Goal: Information Seeking & Learning: Compare options

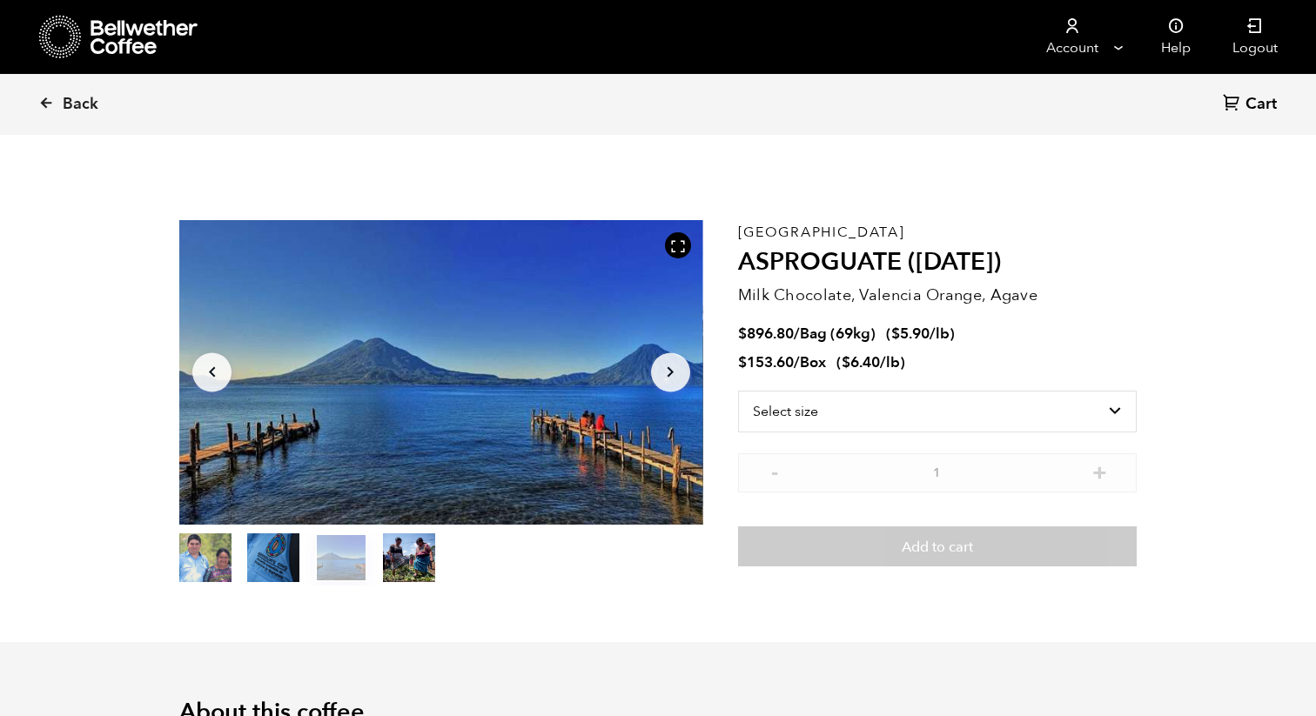
scroll to position [757, 927]
click at [70, 105] on span "Back" at bounding box center [81, 104] width 36 height 21
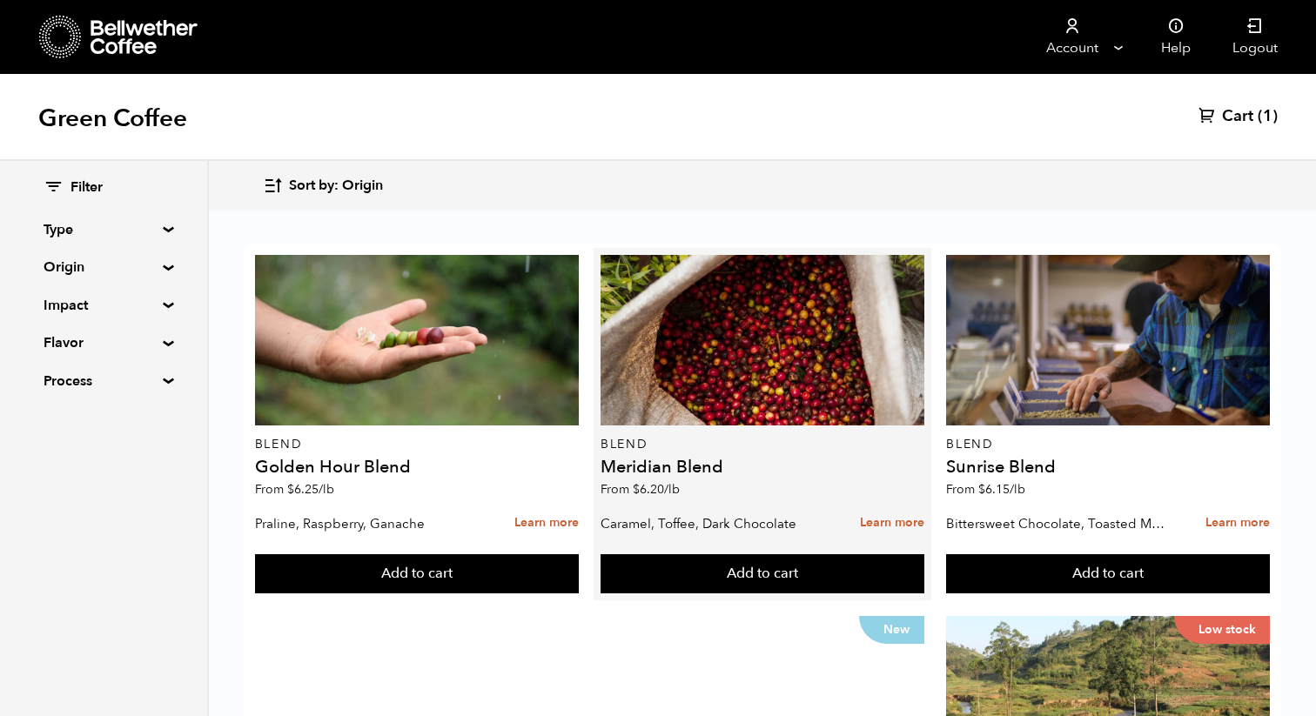
scroll to position [1739, 0]
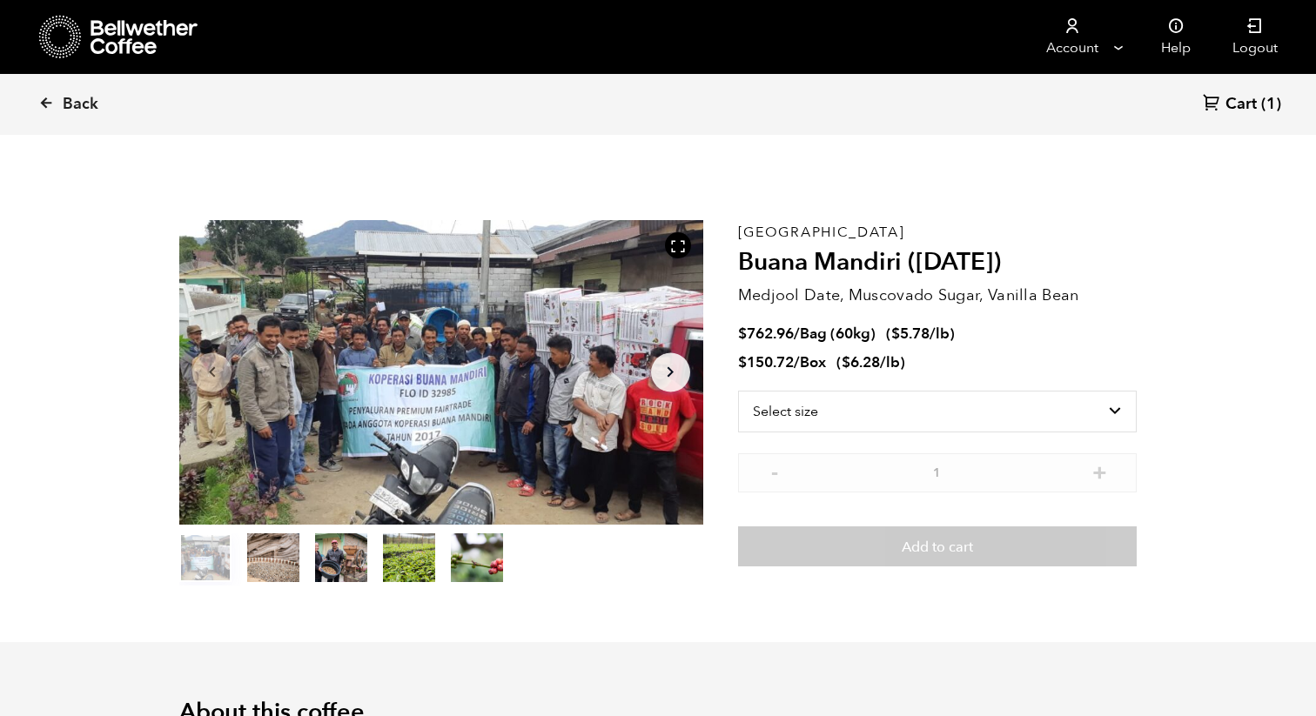
scroll to position [757, 927]
click at [657, 375] on button "Arrow Right" at bounding box center [670, 371] width 39 height 39
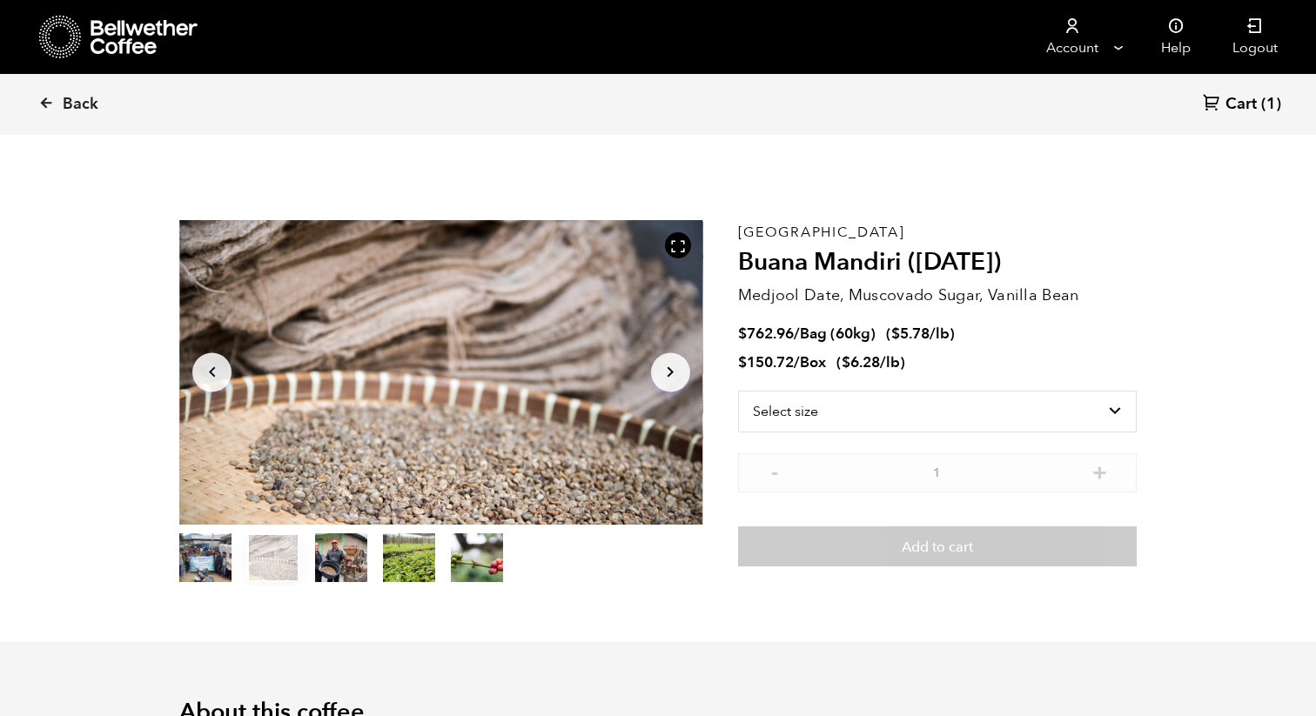
click at [657, 375] on button "Arrow Right" at bounding box center [670, 371] width 39 height 39
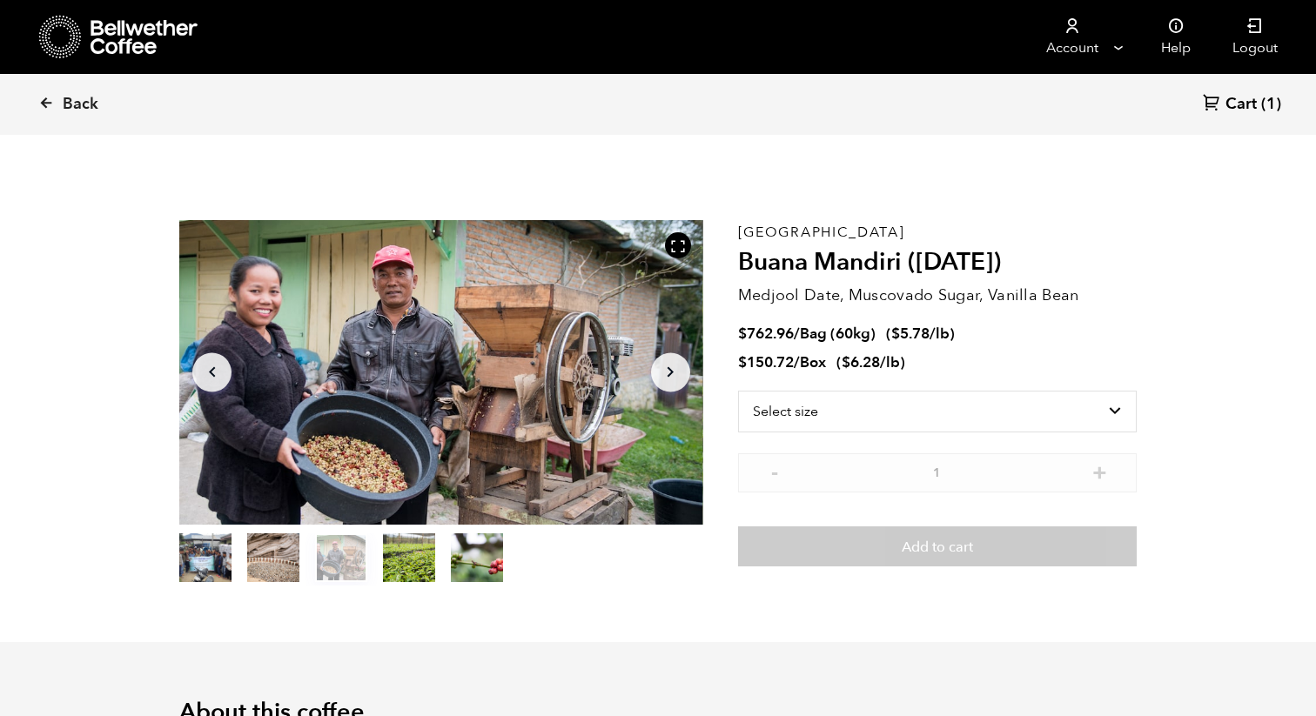
click at [657, 375] on button "Arrow Right" at bounding box center [670, 371] width 39 height 39
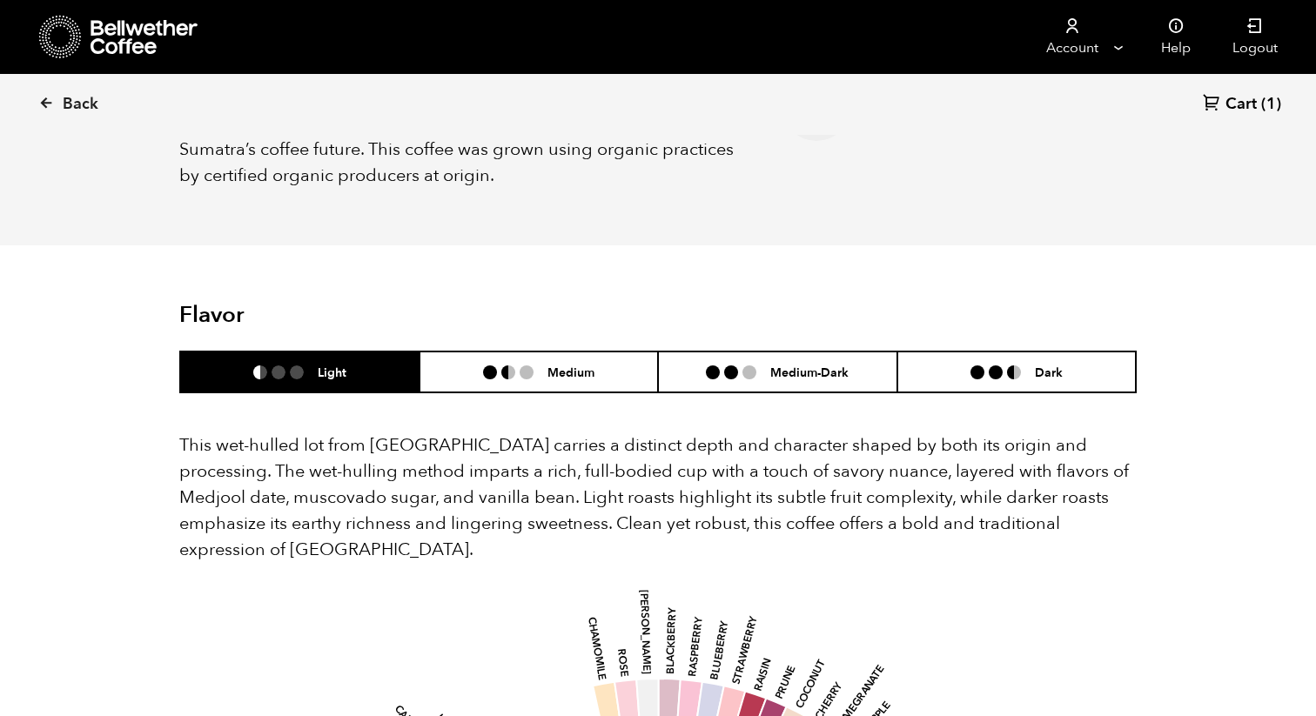
scroll to position [985, 0]
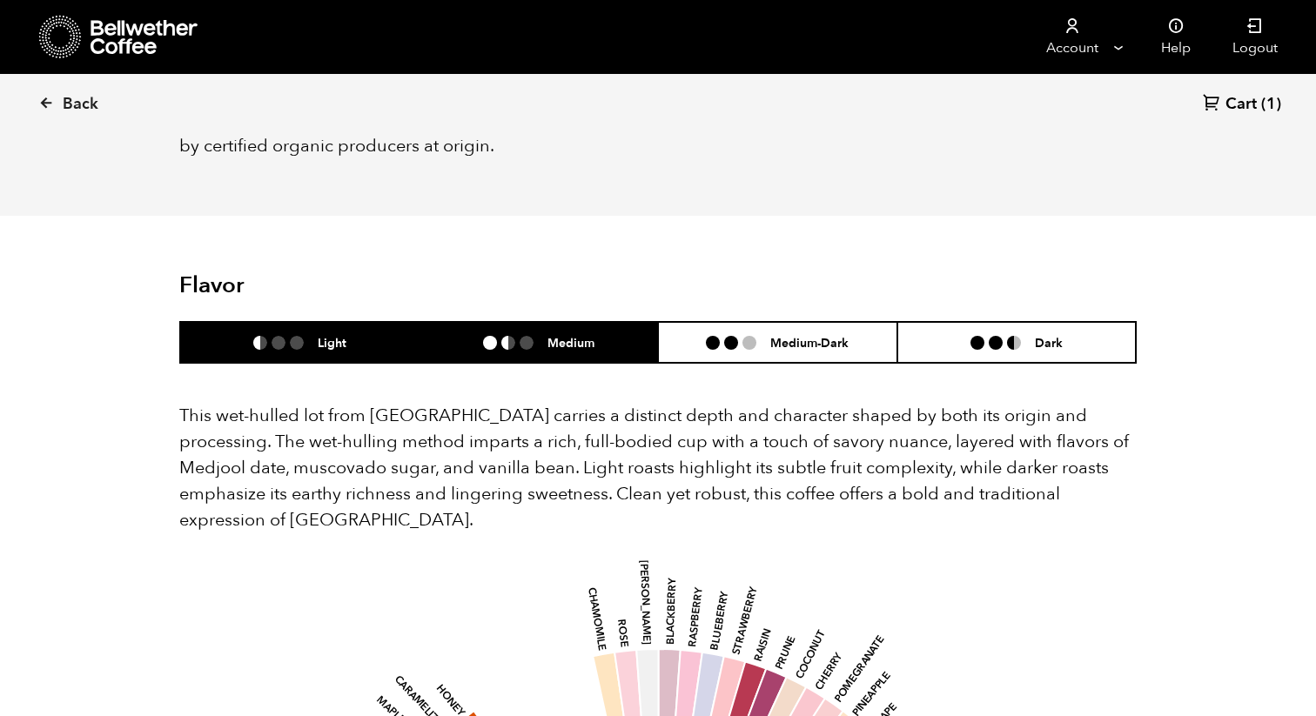
click at [521, 322] on li "Medium" at bounding box center [538, 342] width 239 height 41
click at [297, 336] on li at bounding box center [297, 343] width 14 height 14
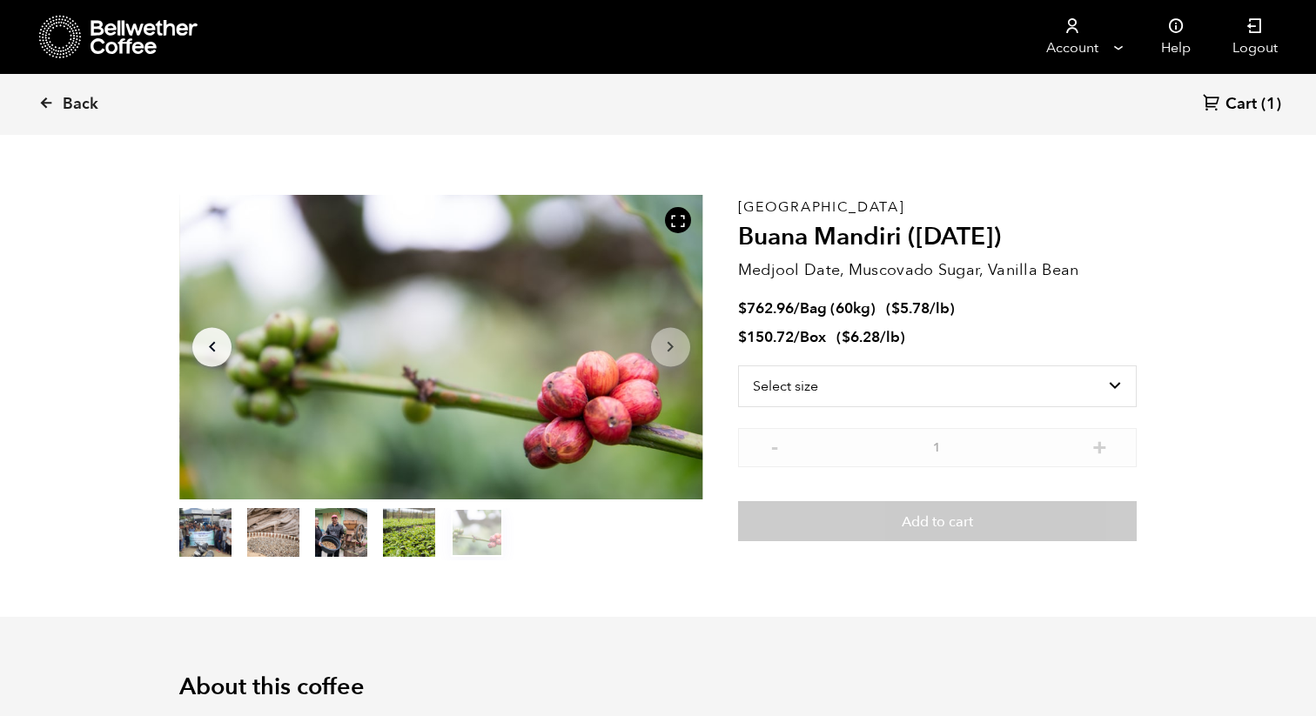
scroll to position [0, 0]
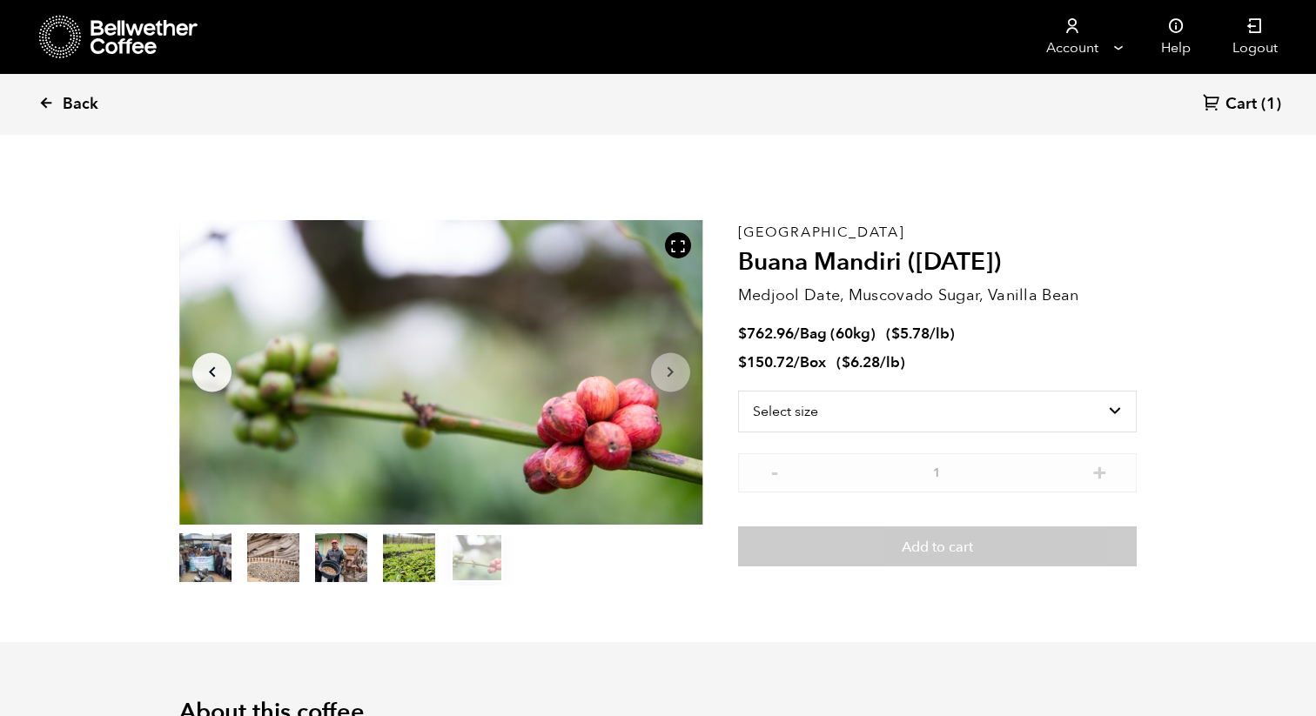
click at [50, 107] on icon at bounding box center [46, 103] width 16 height 16
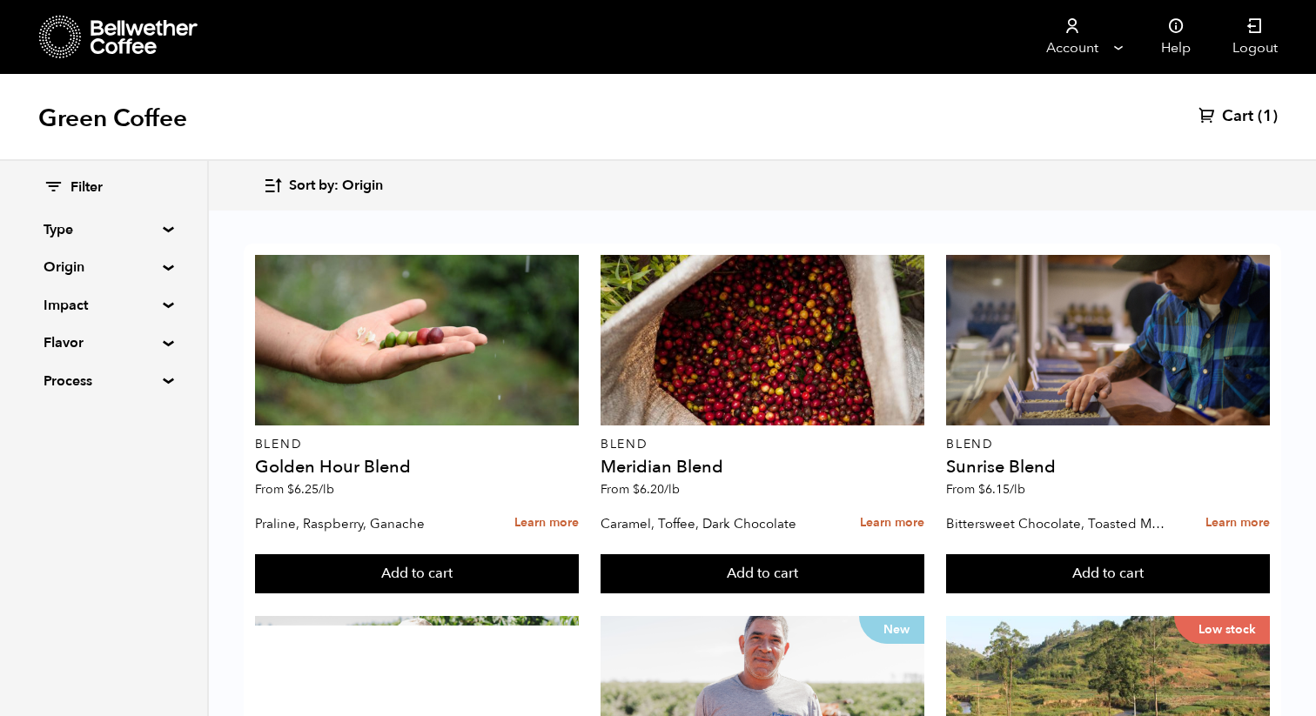
scroll to position [1513, 0]
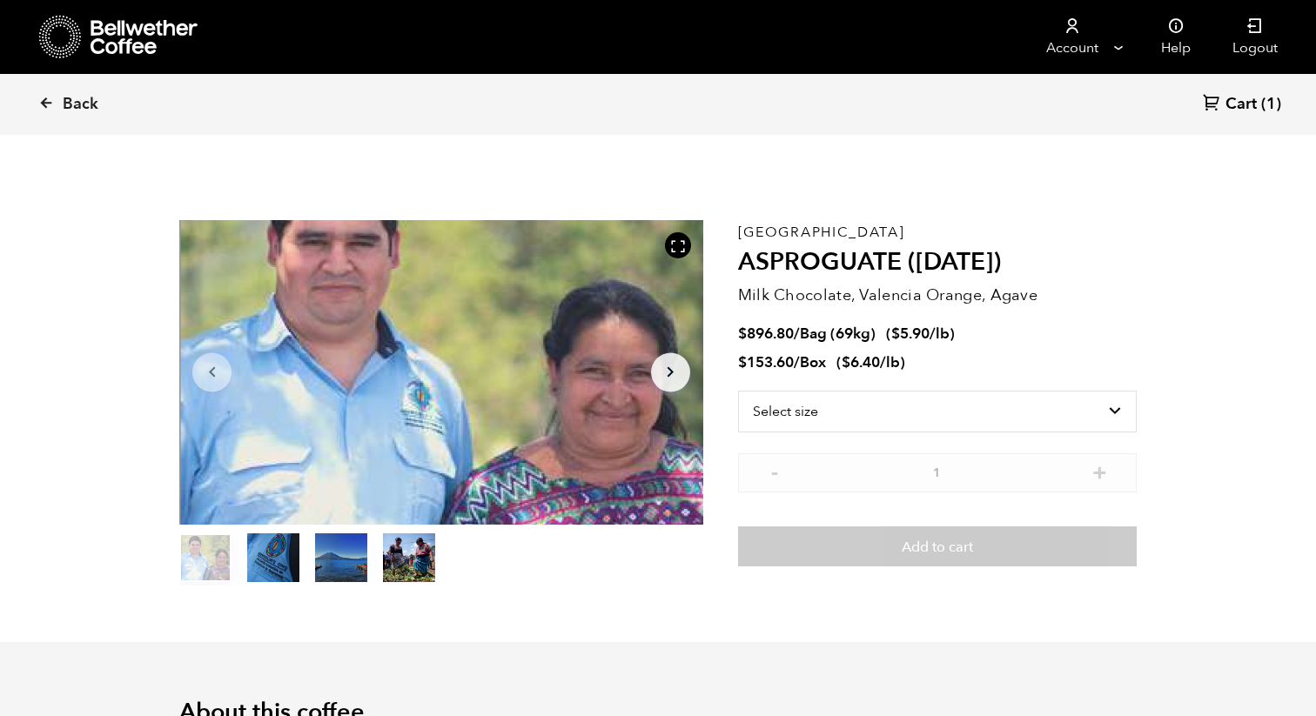
scroll to position [757, 927]
click at [667, 363] on icon "Arrow Right" at bounding box center [670, 372] width 21 height 21
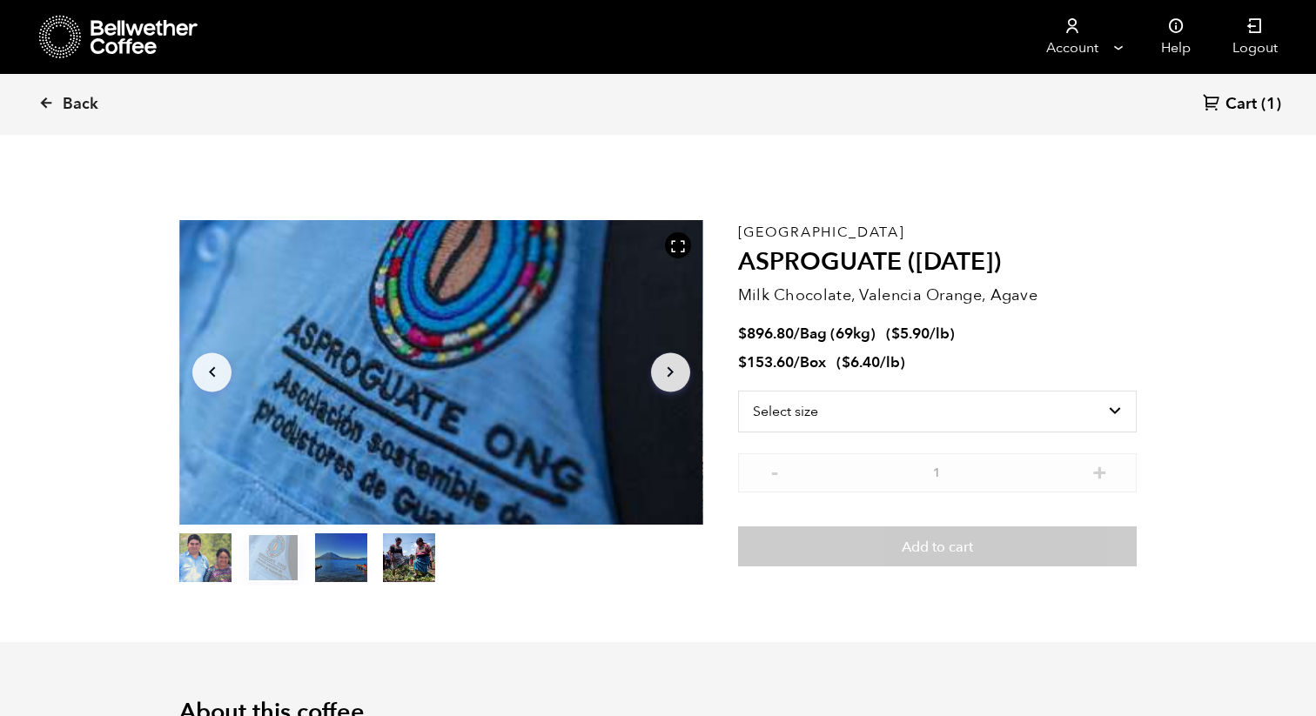
click at [667, 363] on icon "Arrow Right" at bounding box center [670, 372] width 21 height 21
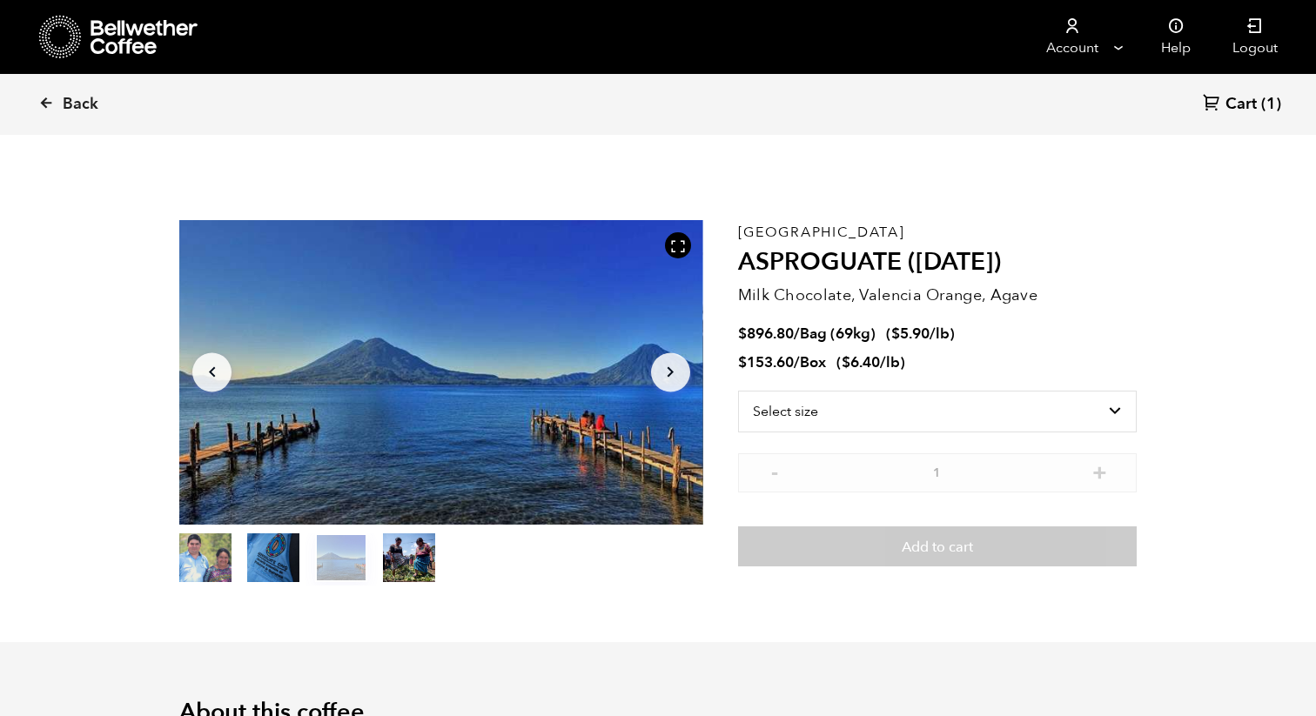
click at [667, 363] on icon "Arrow Right" at bounding box center [670, 372] width 21 height 21
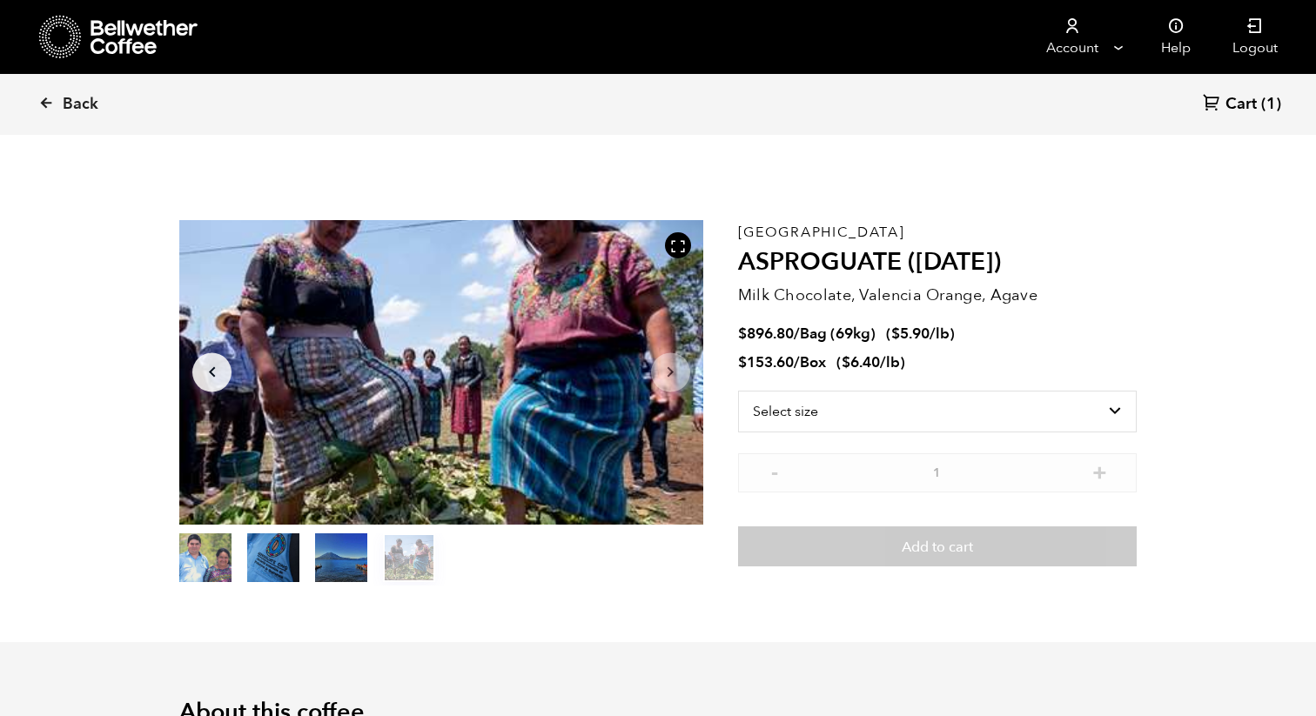
click at [667, 363] on icon "Arrow Right" at bounding box center [670, 372] width 21 height 21
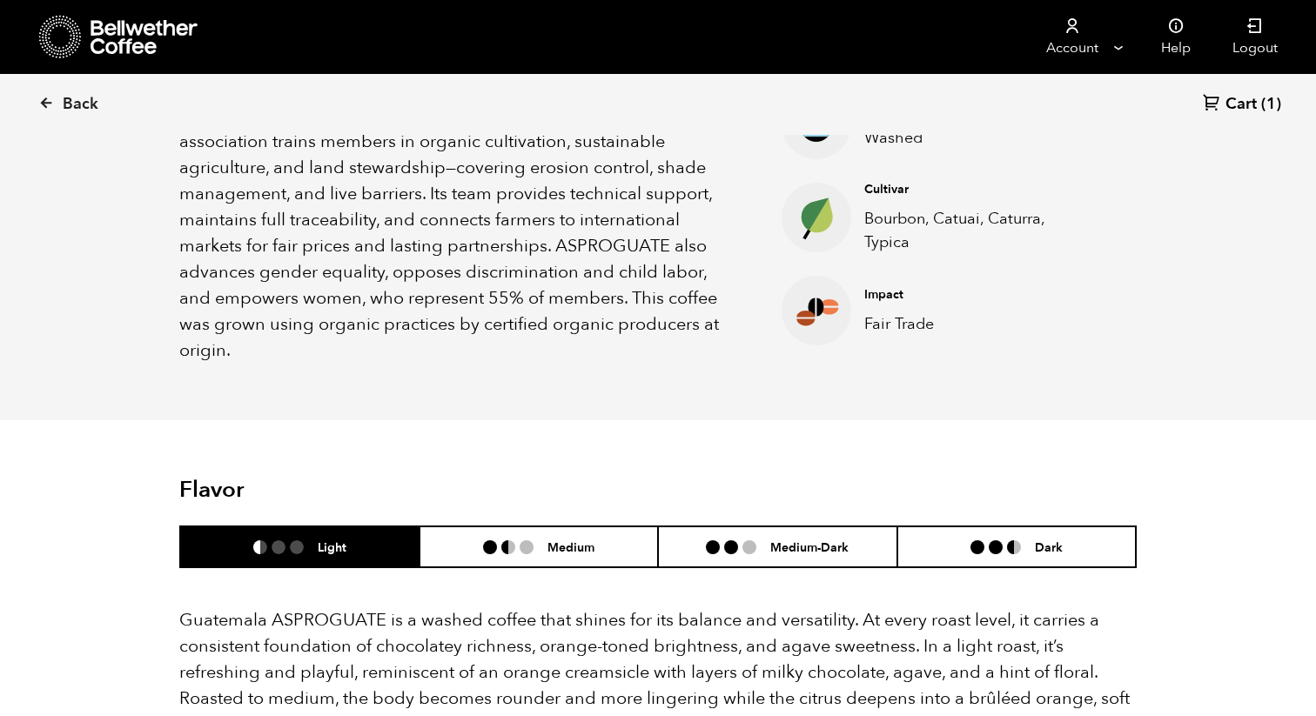
scroll to position [0, 0]
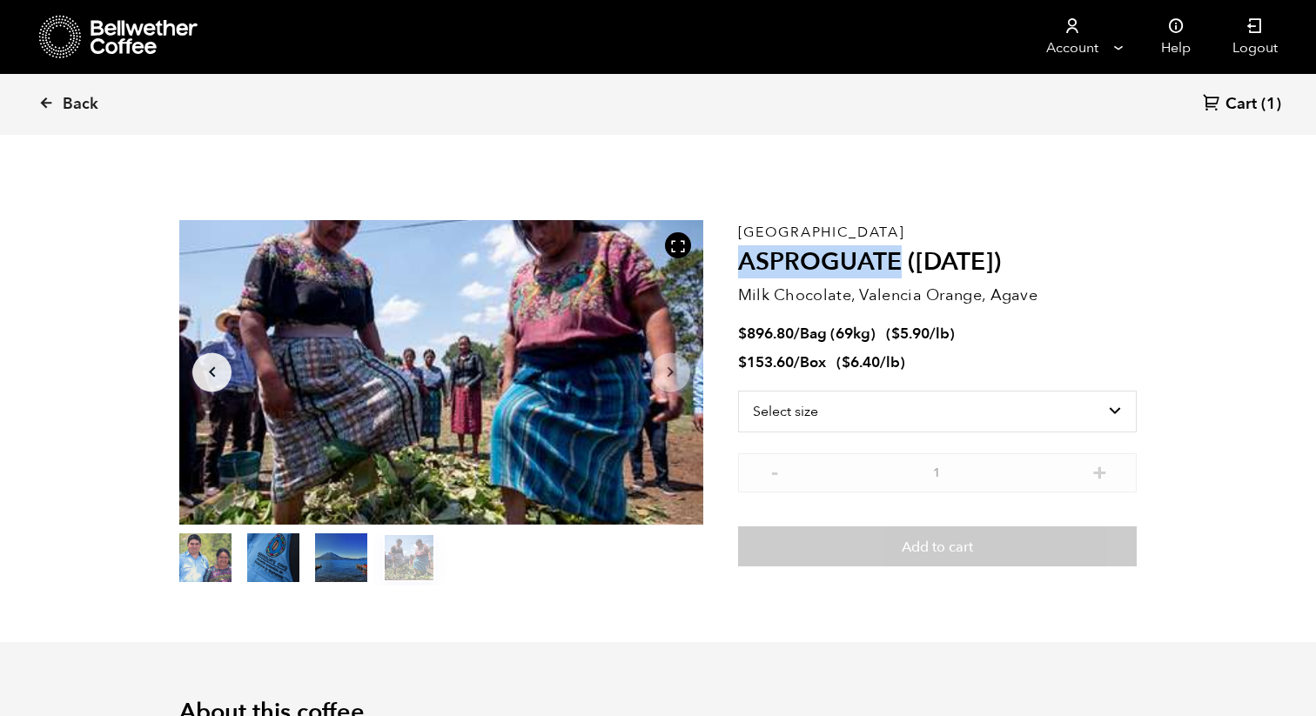
drag, startPoint x: 895, startPoint y: 265, endPoint x: 739, endPoint y: 265, distance: 155.8
click at [739, 265] on h2 "ASPROGUATE ([DATE])" at bounding box center [937, 263] width 399 height 30
copy h2 "ASPROGUATE"
click at [43, 101] on icon at bounding box center [46, 103] width 16 height 16
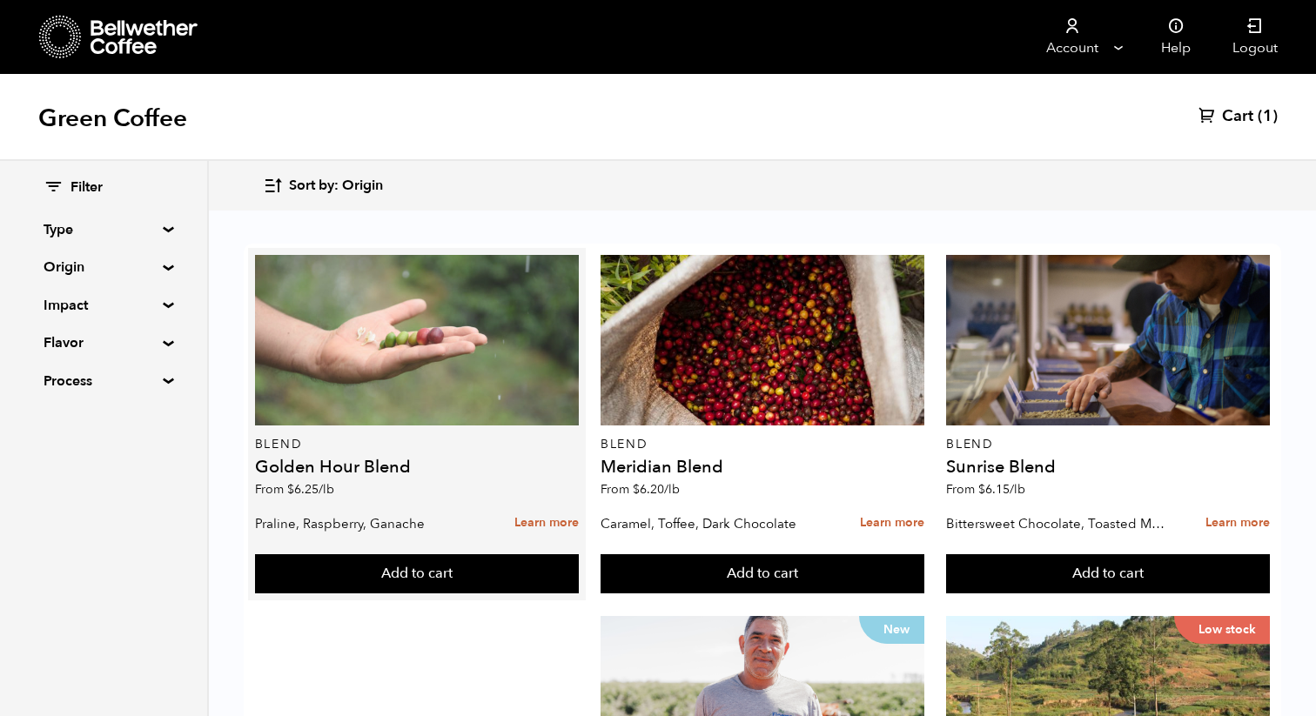
scroll to position [1739, 0]
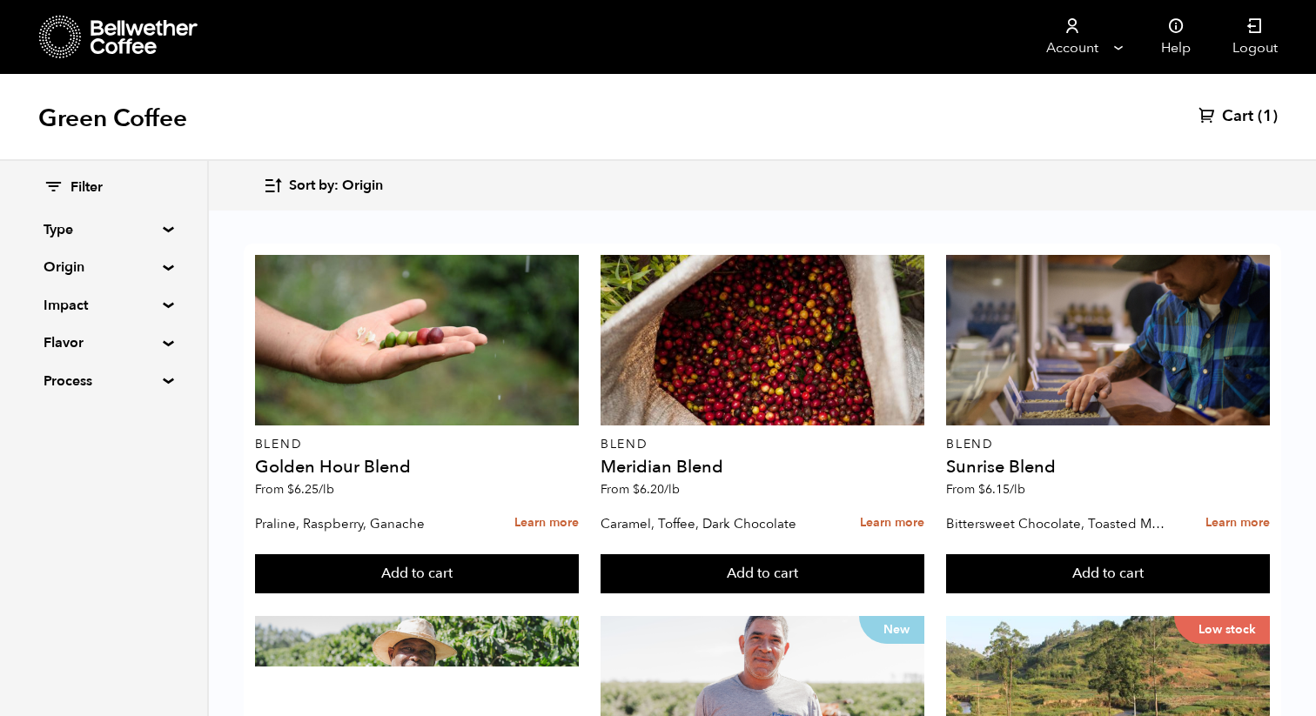
drag, startPoint x: 372, startPoint y: 533, endPoint x: 225, endPoint y: 527, distance: 147.2
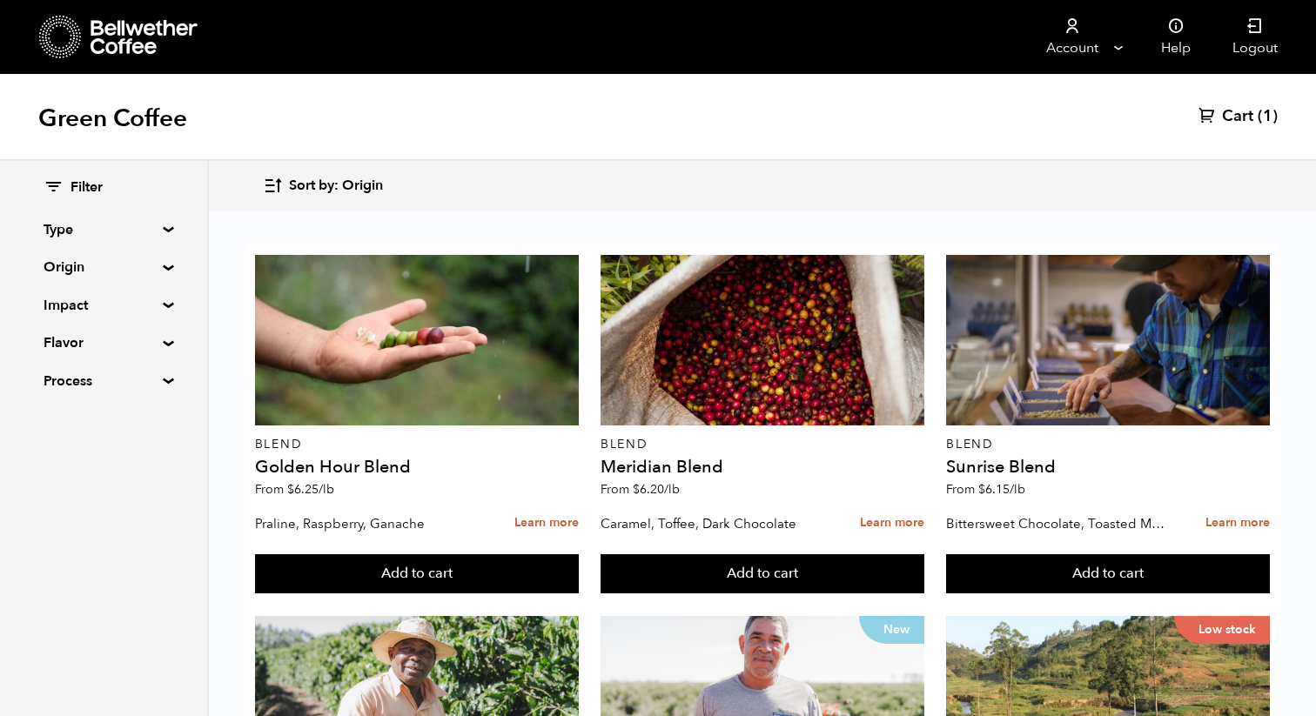
copy h4 "Buana Mandiri"
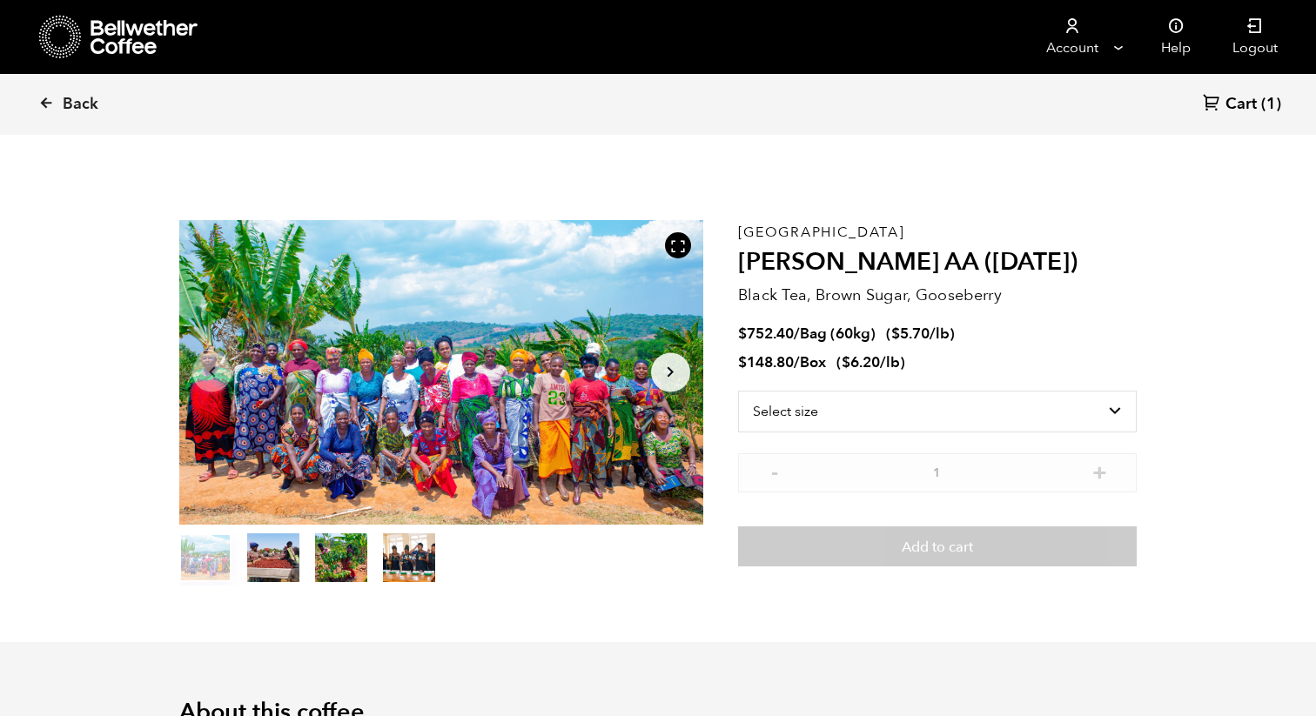
click at [683, 370] on button "Arrow Right" at bounding box center [670, 371] width 39 height 39
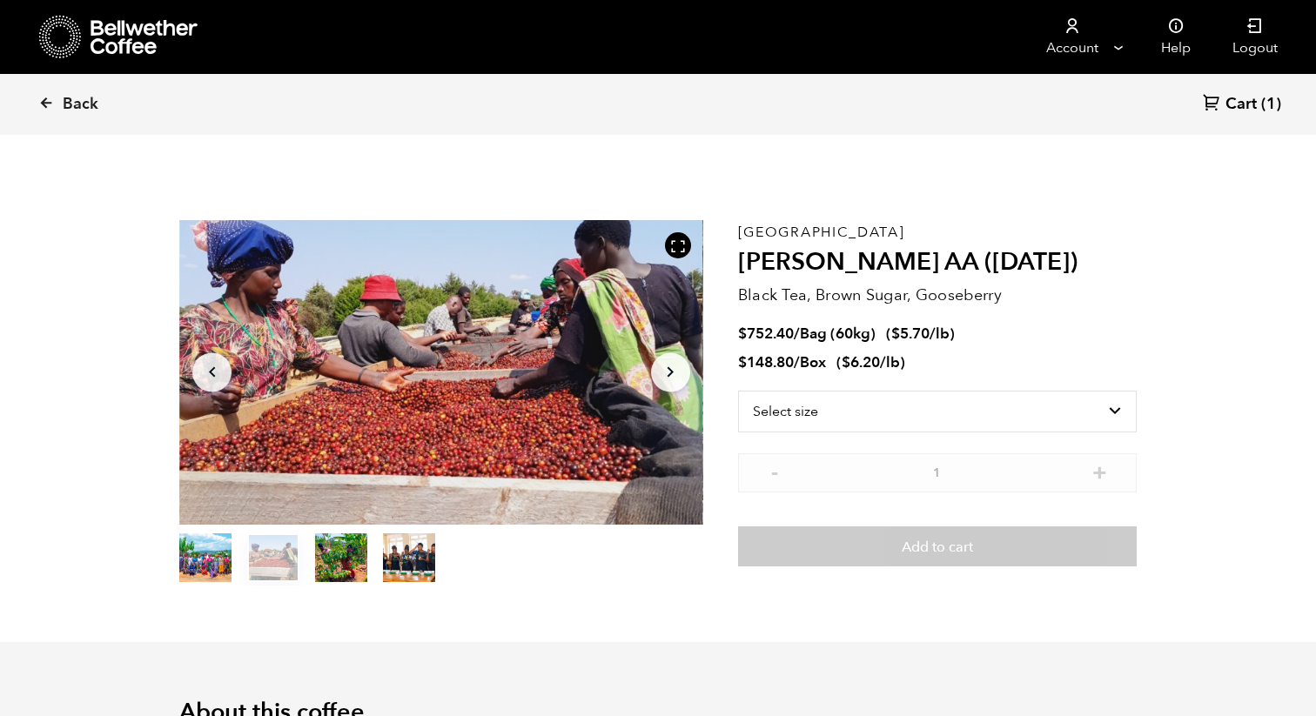
click at [683, 370] on button "Arrow Right" at bounding box center [670, 371] width 39 height 39
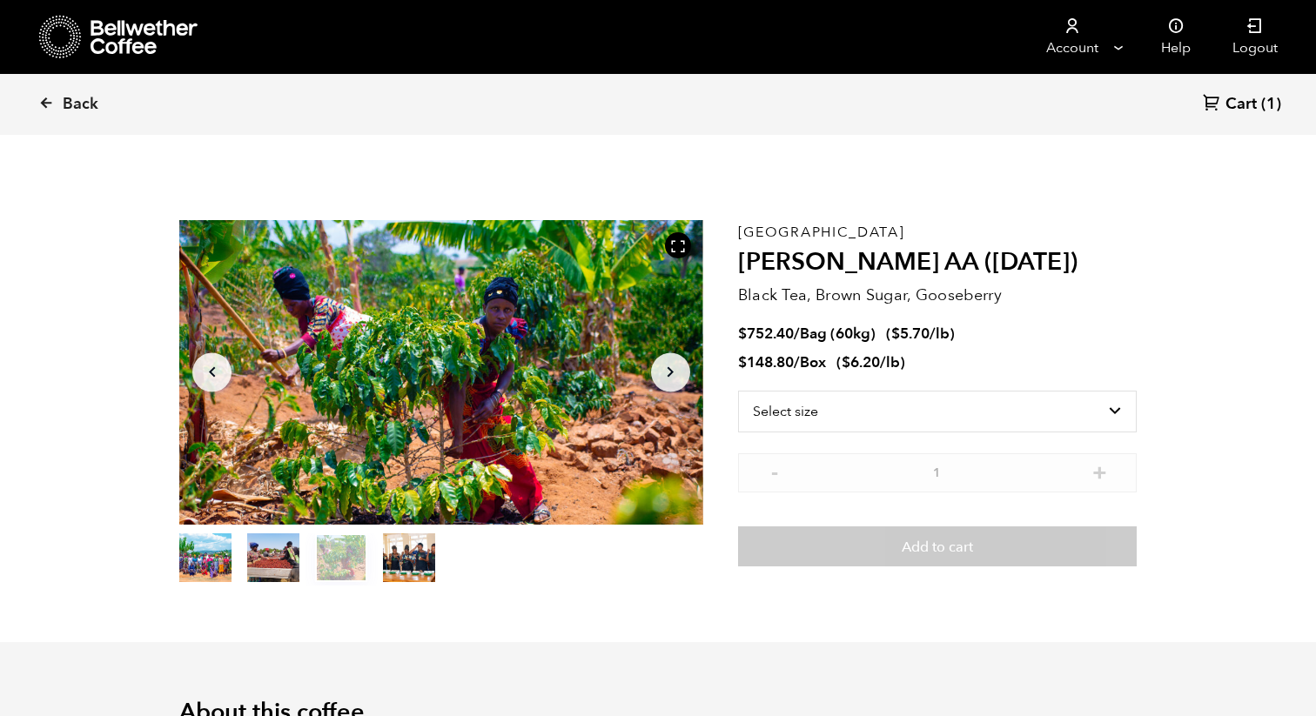
click at [683, 370] on button "Arrow Right" at bounding box center [670, 371] width 39 height 39
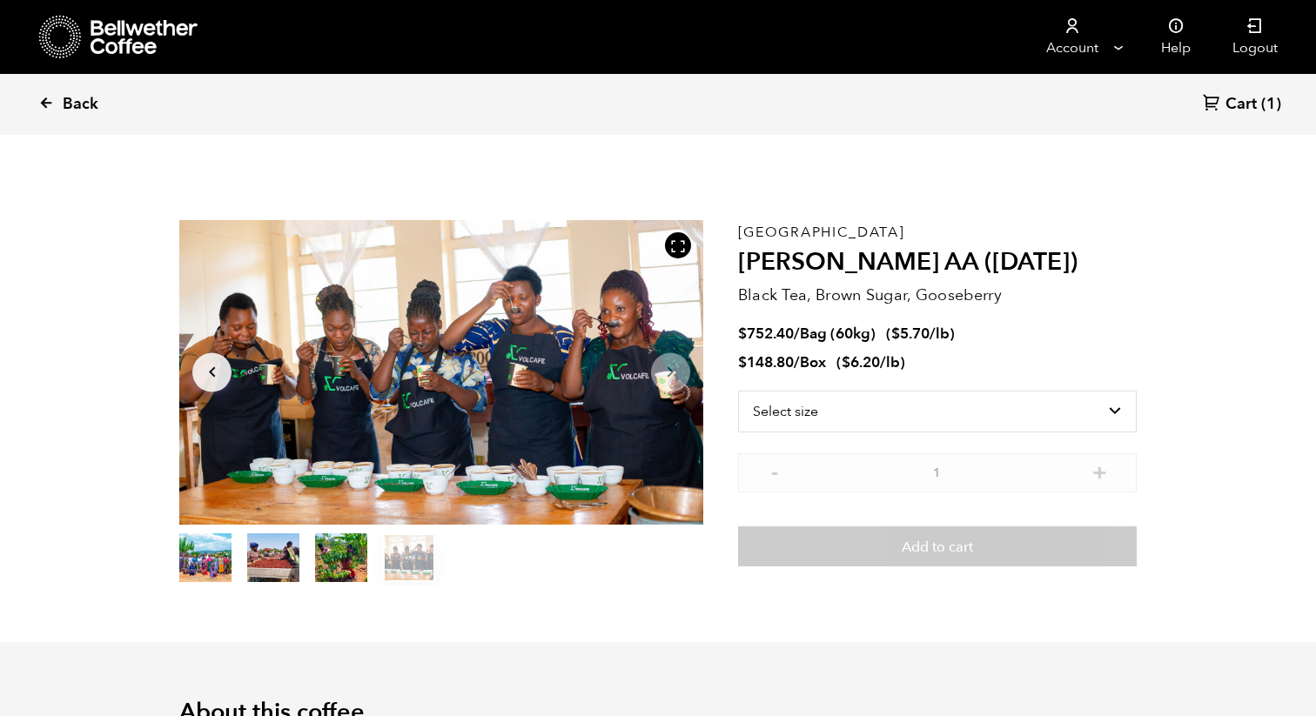
click at [48, 99] on icon at bounding box center [46, 103] width 16 height 16
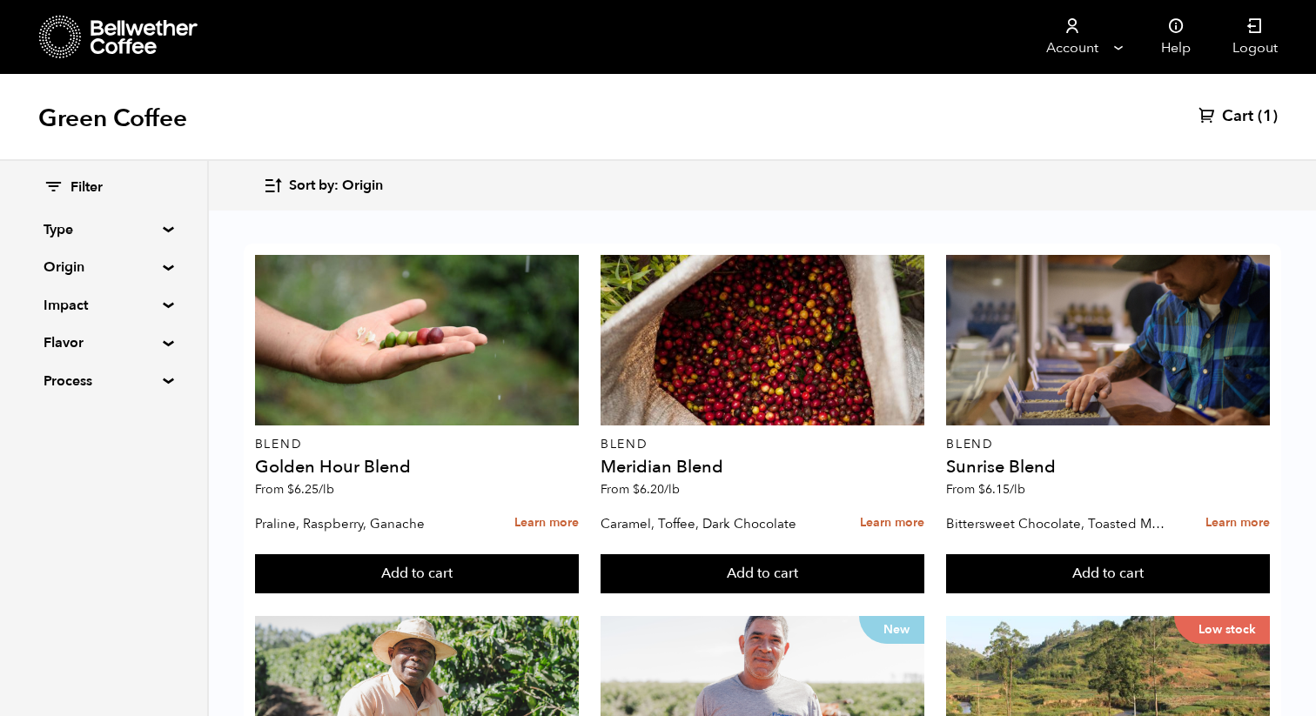
scroll to position [1073, 0]
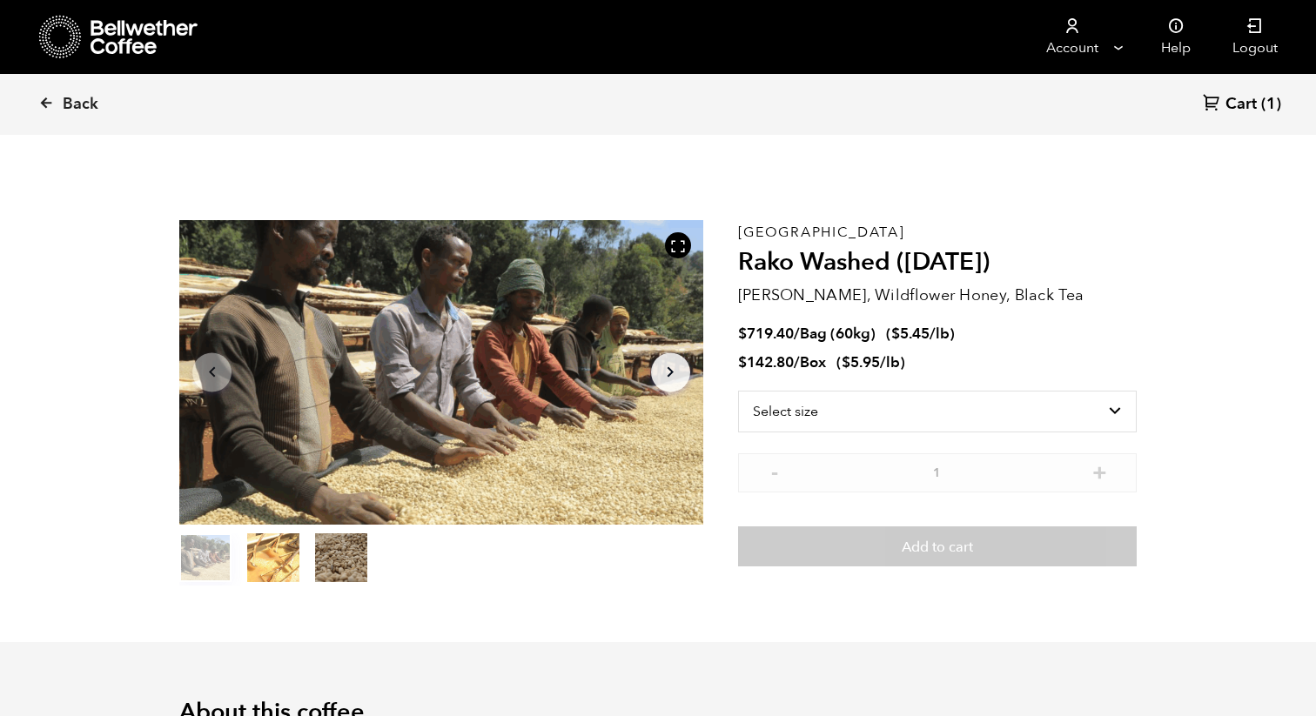
scroll to position [757, 927]
click at [64, 104] on span "Back" at bounding box center [81, 104] width 36 height 21
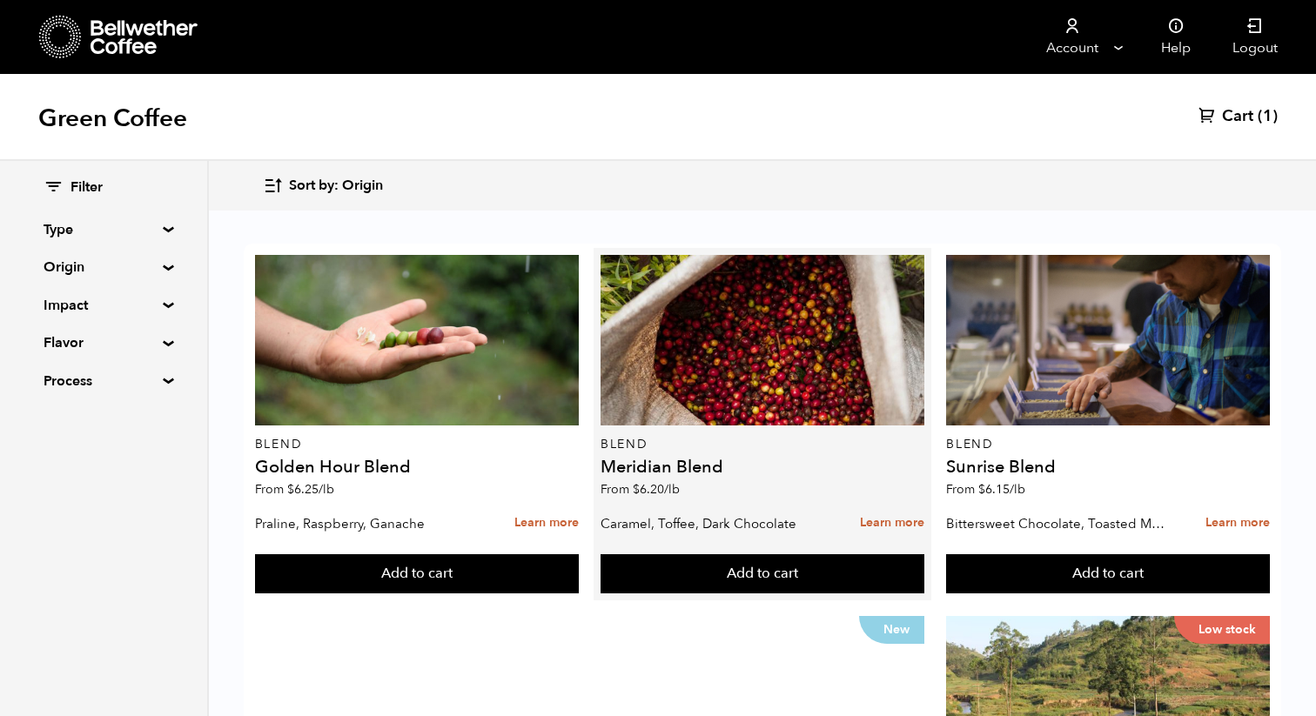
scroll to position [1034, 0]
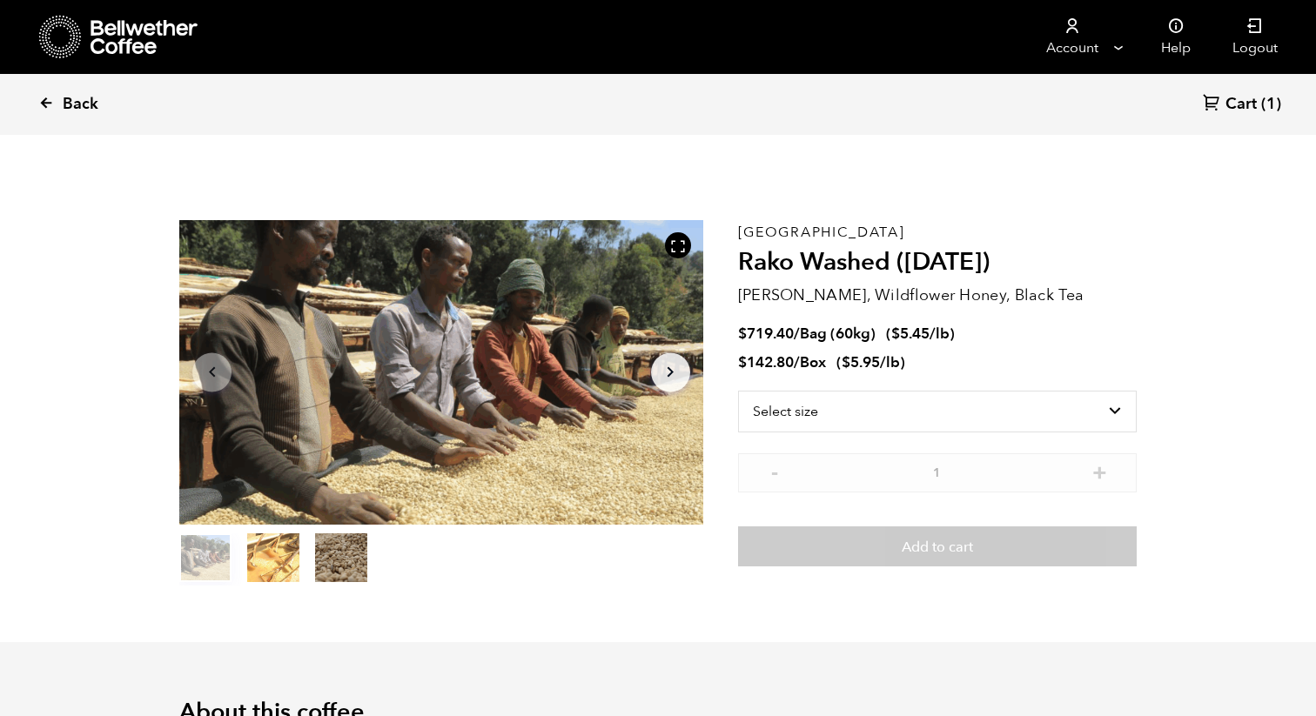
click at [54, 106] on link "Back" at bounding box center [92, 104] width 108 height 59
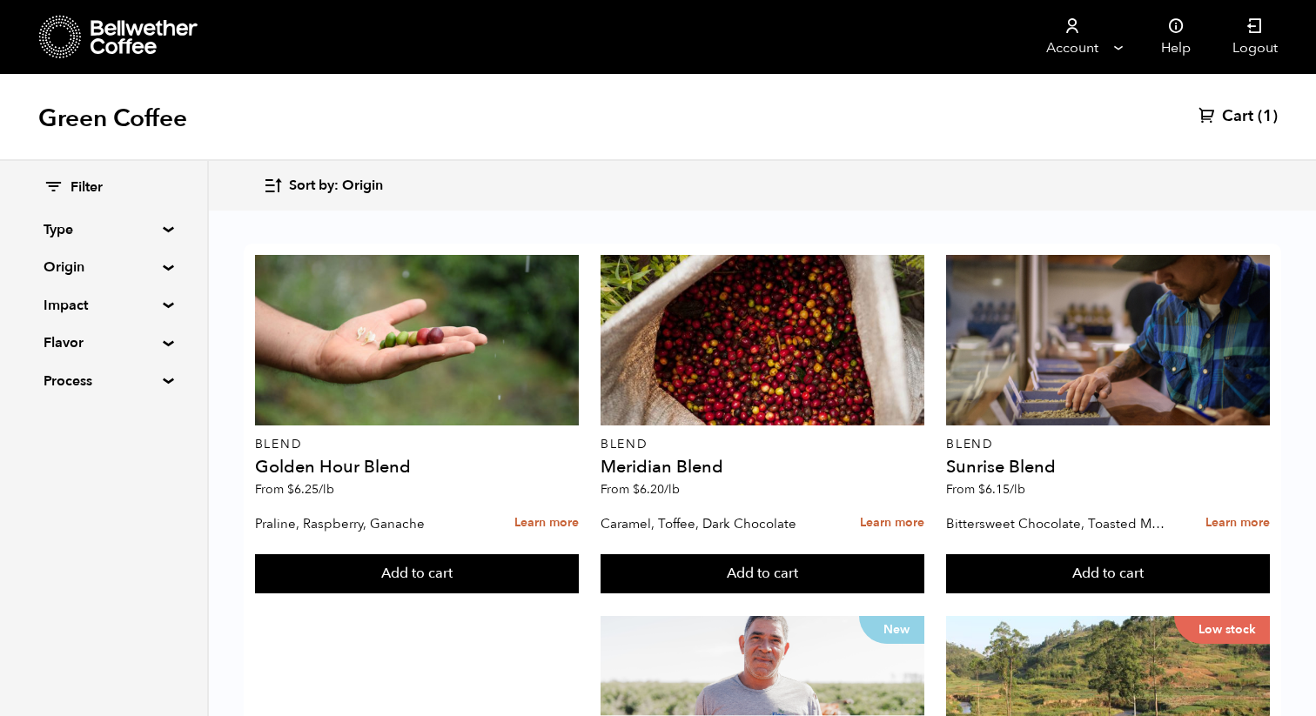
scroll to position [1353, 0]
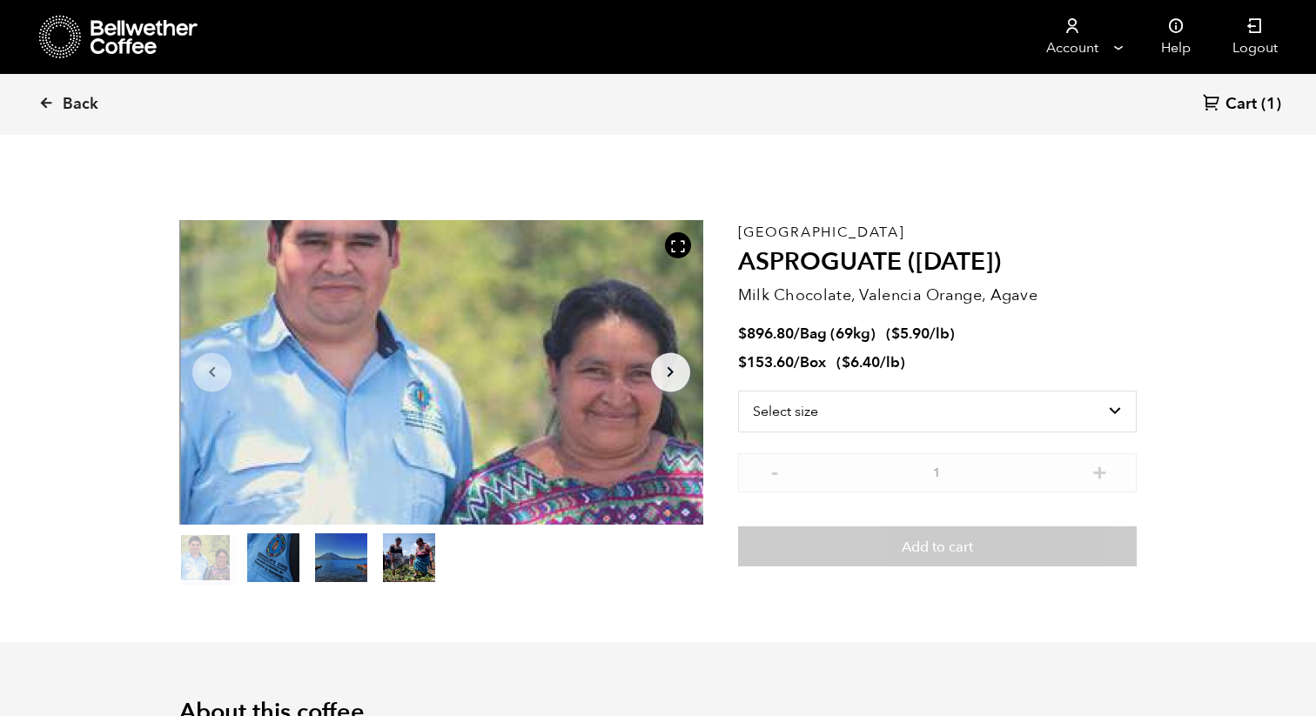
scroll to position [757, 927]
click at [666, 366] on icon "Arrow Right" at bounding box center [670, 372] width 21 height 21
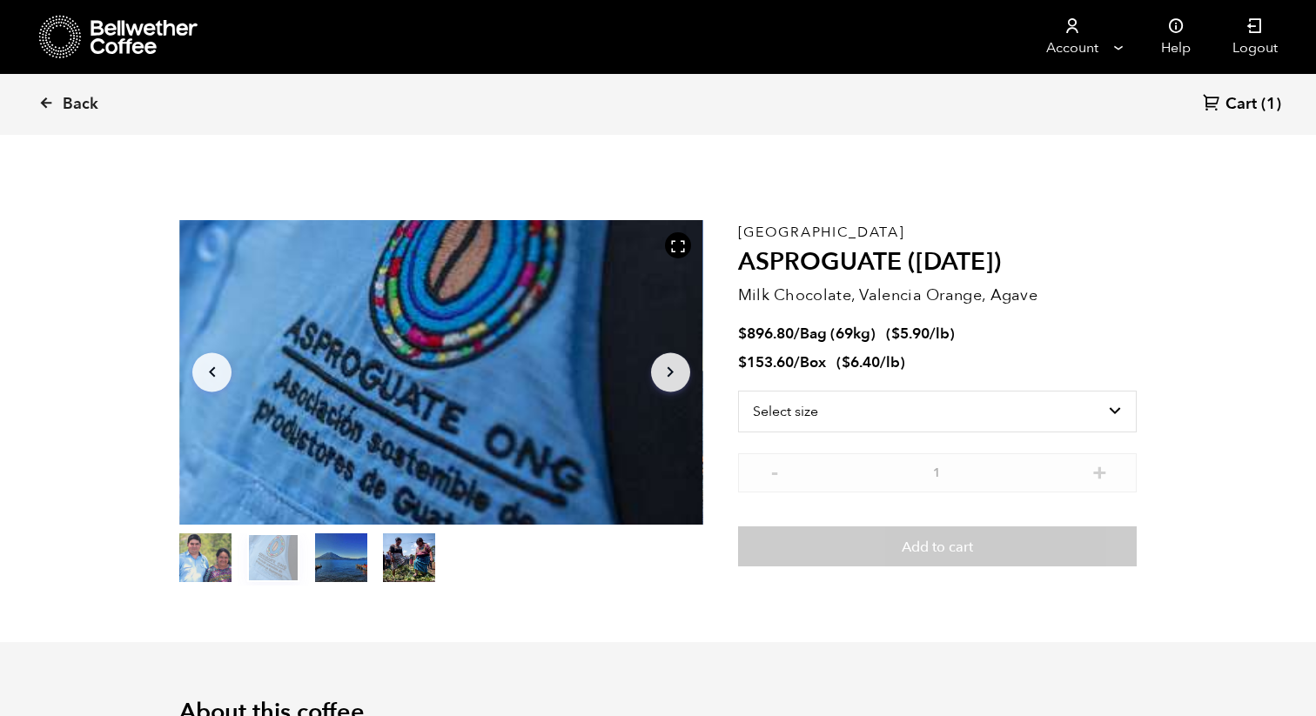
click at [666, 366] on icon "Arrow Right" at bounding box center [670, 372] width 21 height 21
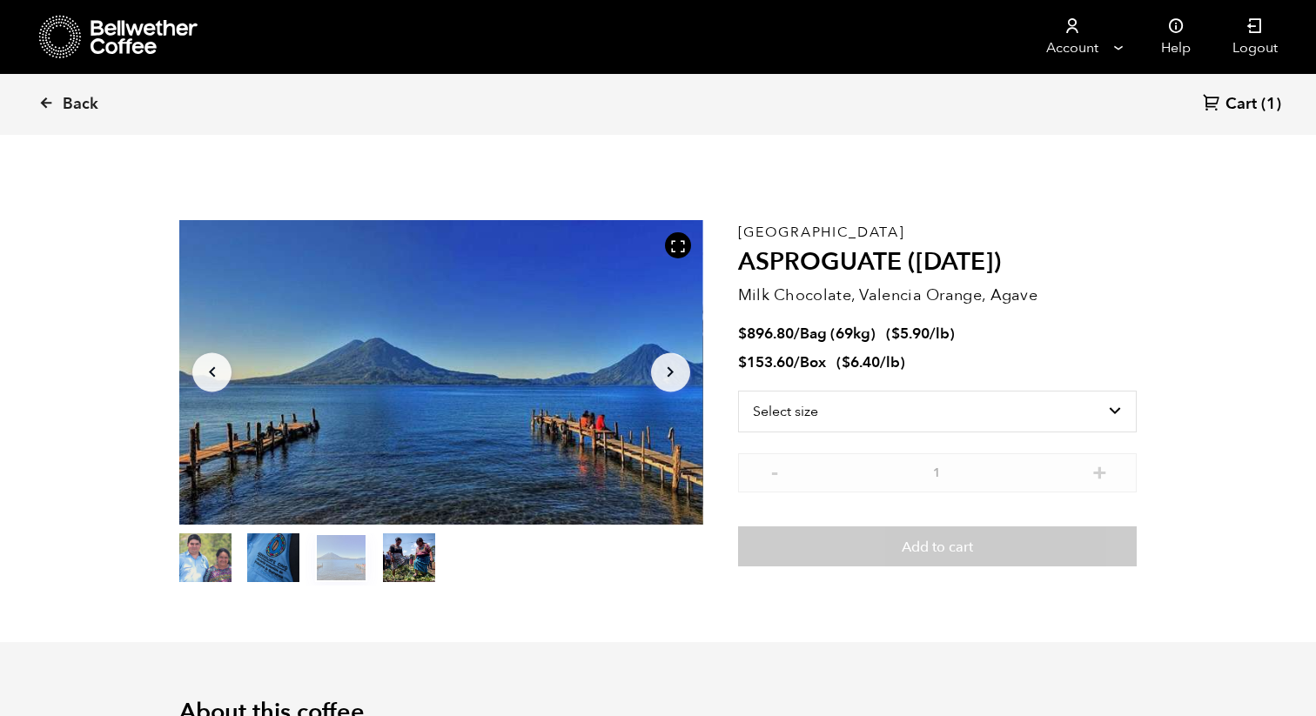
click at [666, 366] on icon "Arrow Right" at bounding box center [670, 372] width 21 height 21
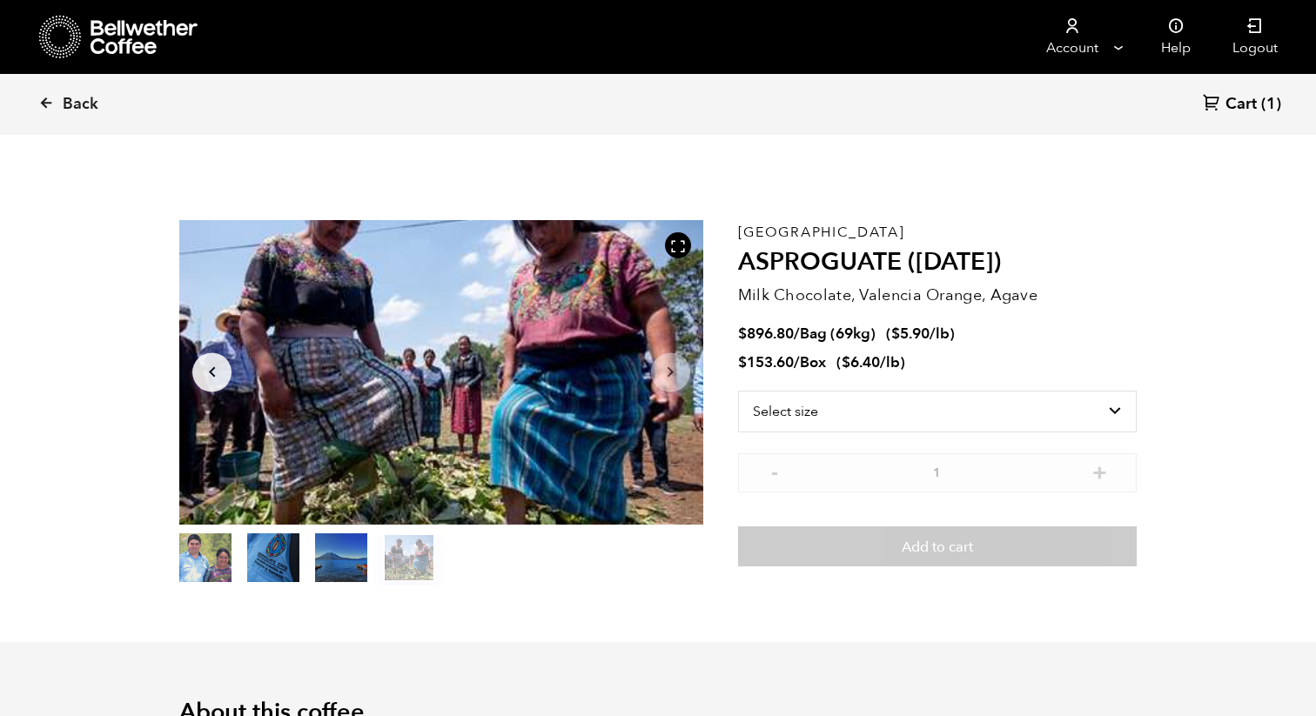
click at [221, 553] on button "item 0" at bounding box center [205, 561] width 52 height 49
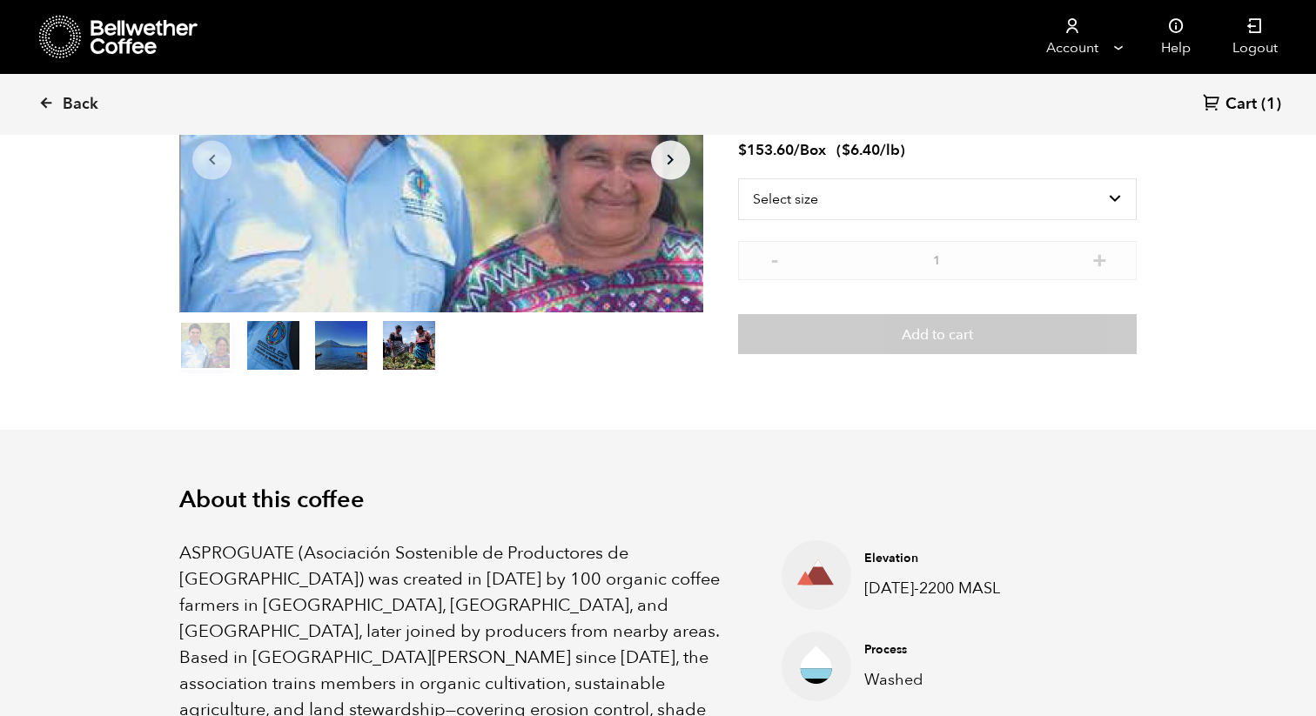
scroll to position [0, 0]
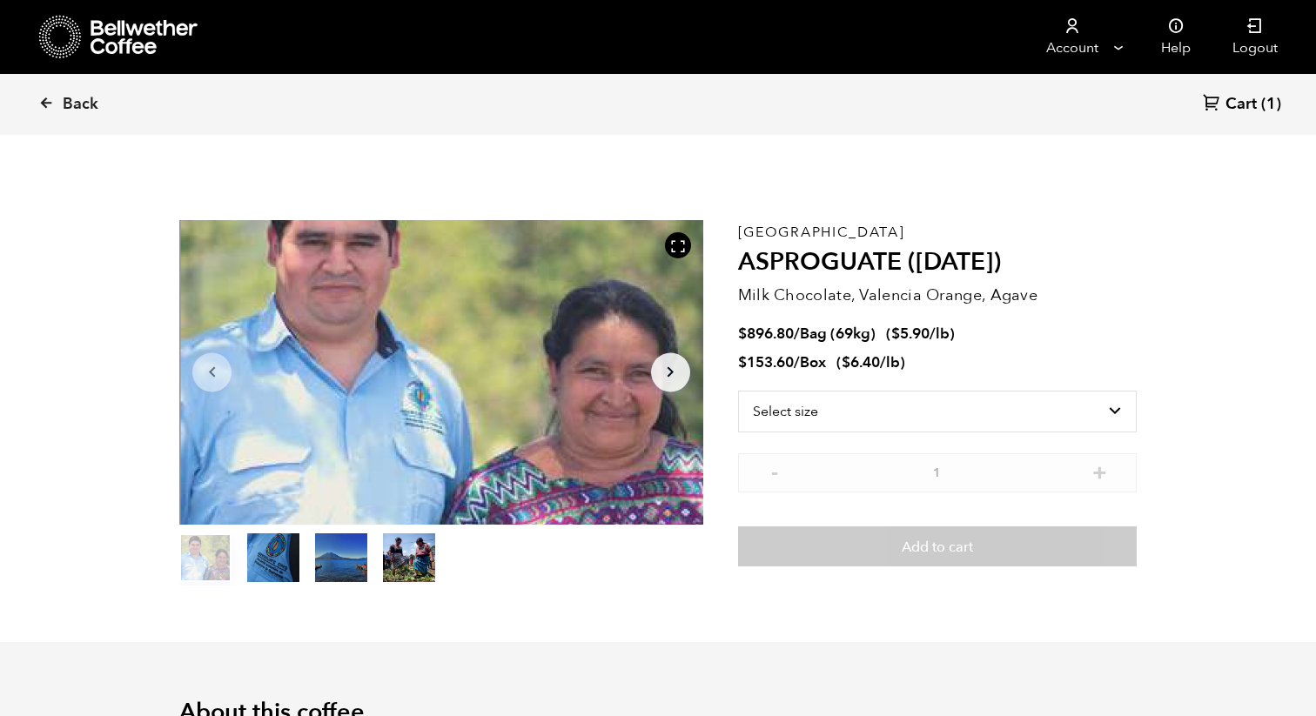
click at [203, 554] on button "item 0" at bounding box center [205, 561] width 52 height 49
click at [268, 558] on button "item 1" at bounding box center [273, 561] width 52 height 49
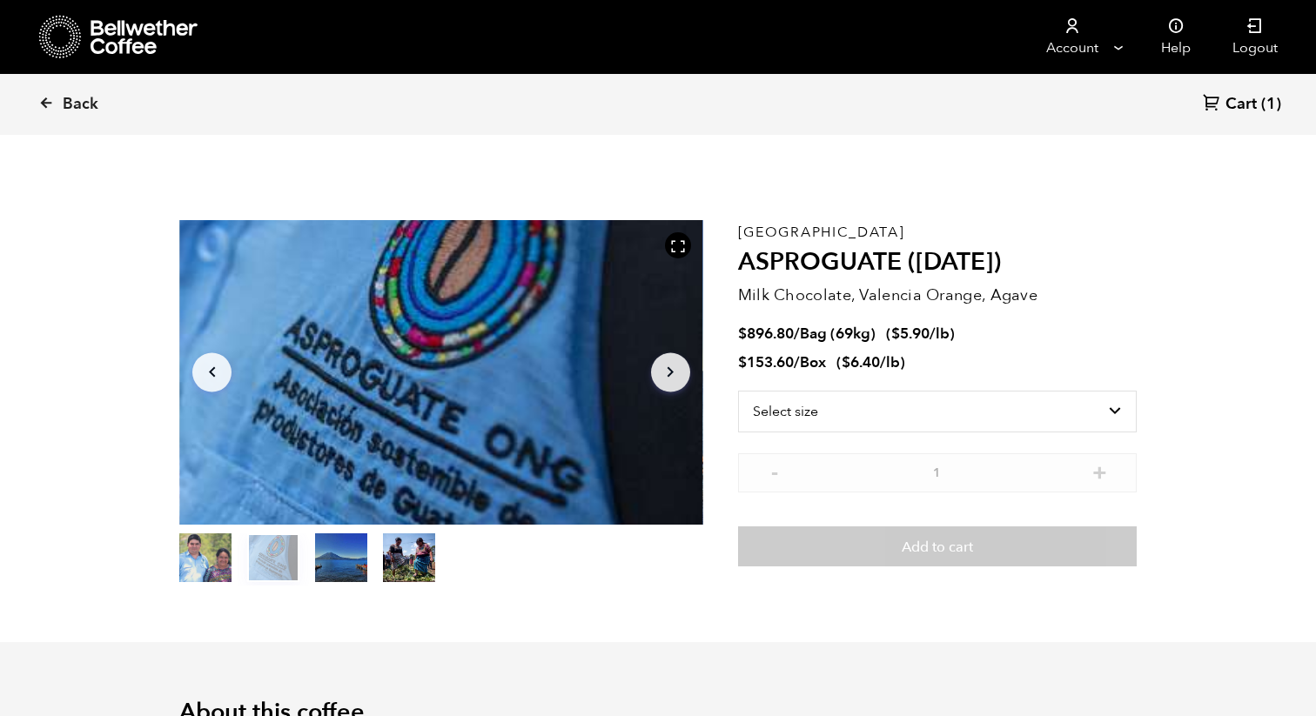
click at [205, 564] on button "item 0" at bounding box center [205, 561] width 52 height 49
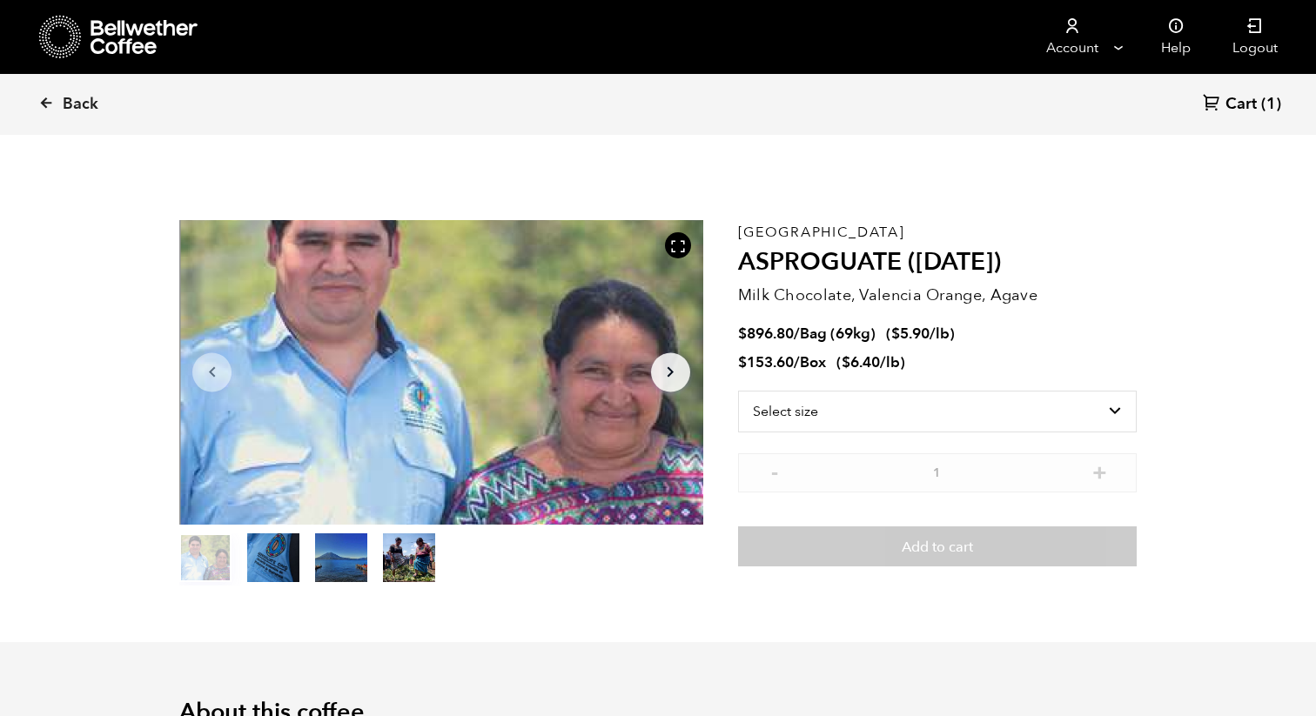
click at [272, 573] on button "item 1" at bounding box center [273, 561] width 52 height 49
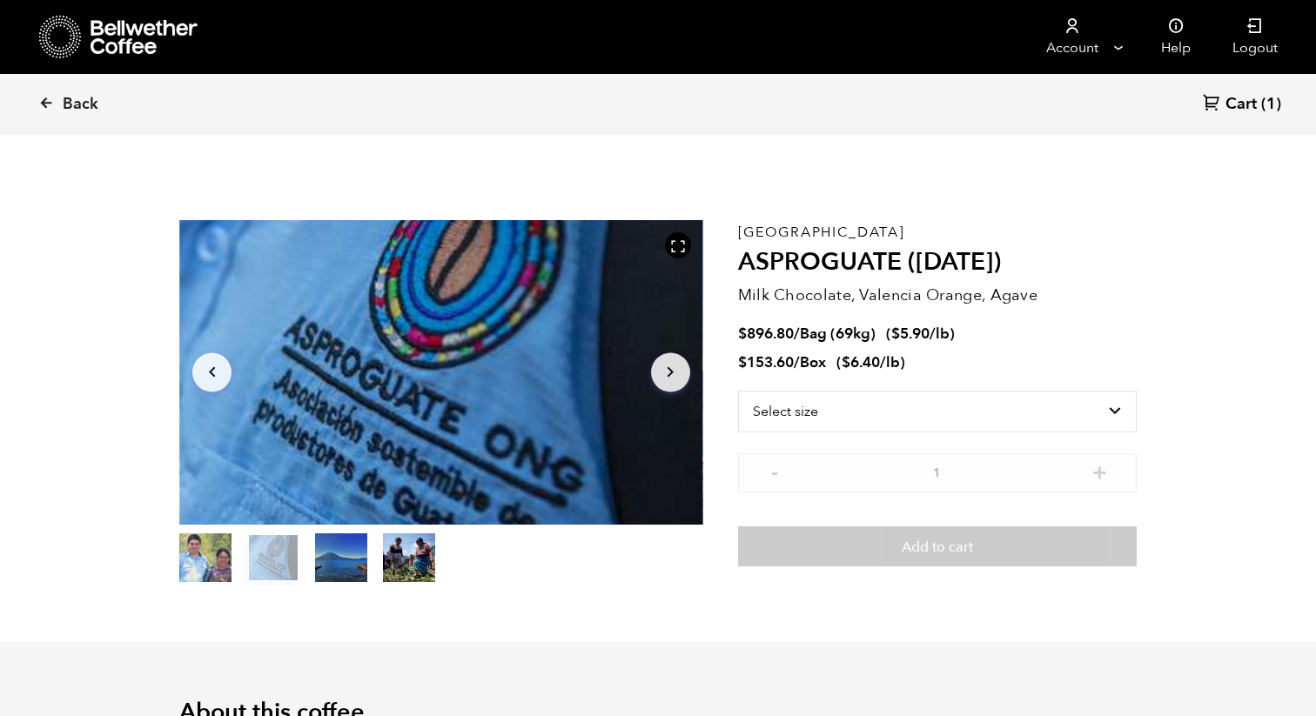
click at [211, 553] on button "item 0" at bounding box center [205, 561] width 52 height 49
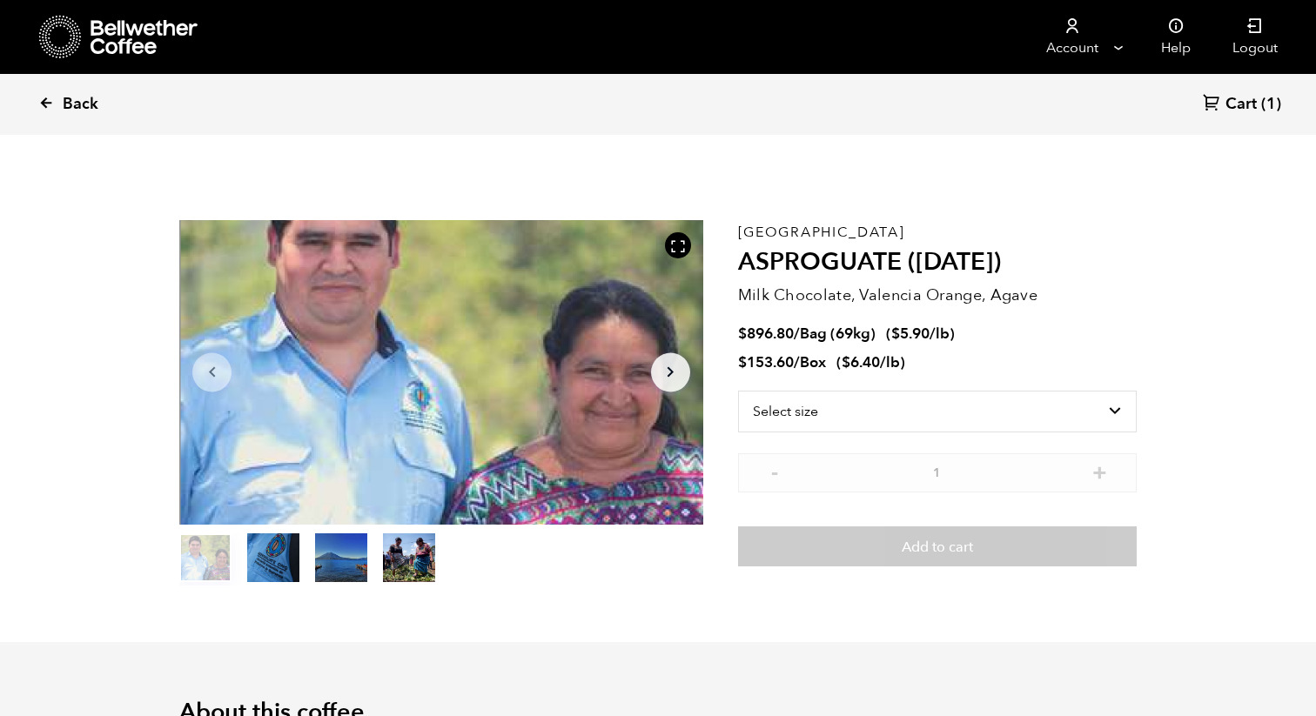
click at [38, 91] on link "Back" at bounding box center [92, 104] width 108 height 59
click at [58, 103] on link "Back" at bounding box center [92, 104] width 108 height 59
click at [55, 104] on link "Back" at bounding box center [92, 104] width 108 height 59
click at [37, 91] on div "Back Cart (1)" at bounding box center [658, 104] width 1316 height 61
click at [48, 107] on icon at bounding box center [46, 103] width 16 height 16
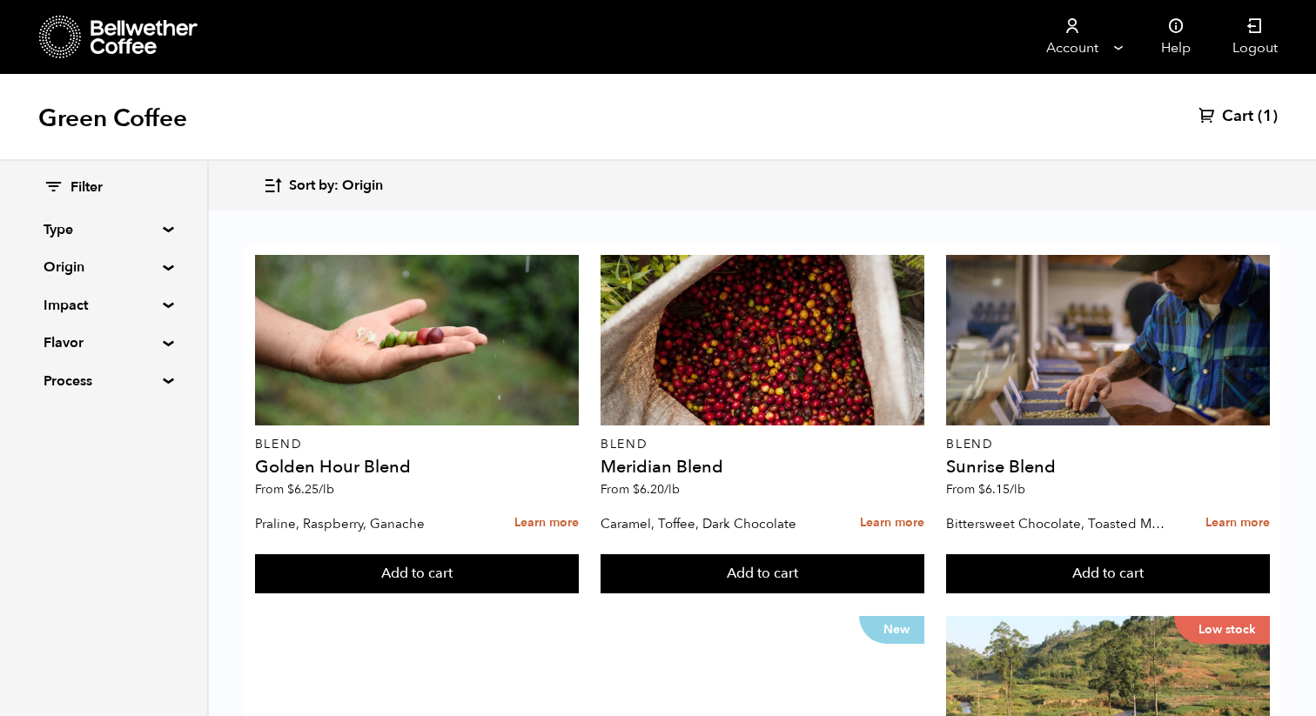
scroll to position [389, 0]
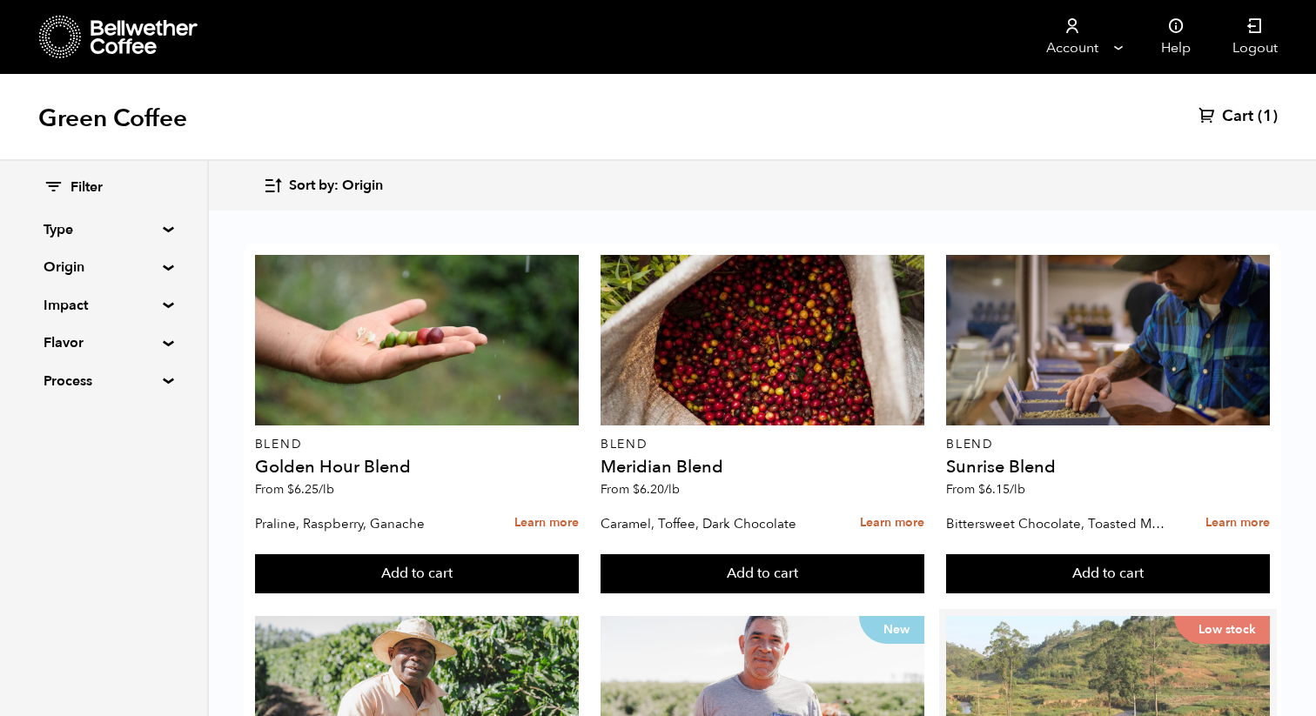
click at [1049, 616] on div "Low stock" at bounding box center [1108, 701] width 324 height 171
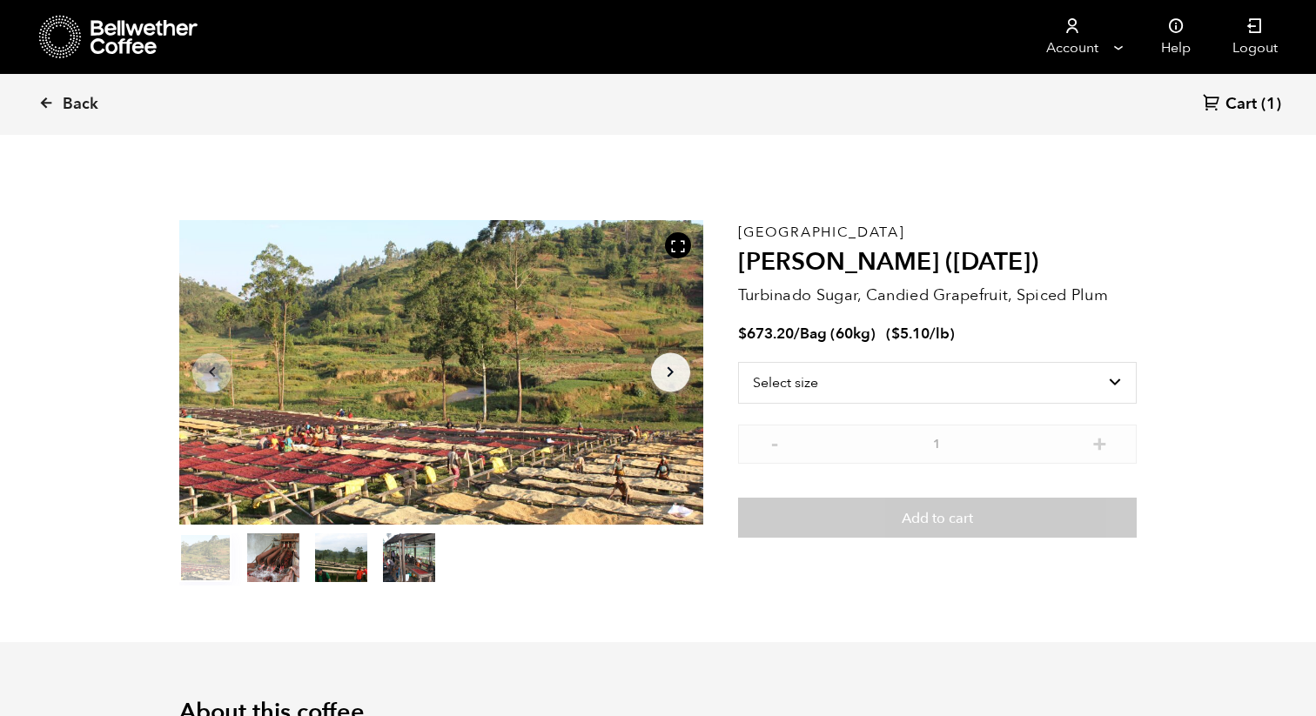
scroll to position [757, 927]
drag, startPoint x: 739, startPoint y: 228, endPoint x: 937, endPoint y: 258, distance: 200.6
click at [937, 258] on div "Burundi Kayanza Gakenke ([DATE]) Turbinado Sugar, Candied Grapefruit, Spiced Pl…" at bounding box center [937, 403] width 399 height 366
copy div "Burundi Kayanza Gakenke"
